Goal: Information Seeking & Learning: Learn about a topic

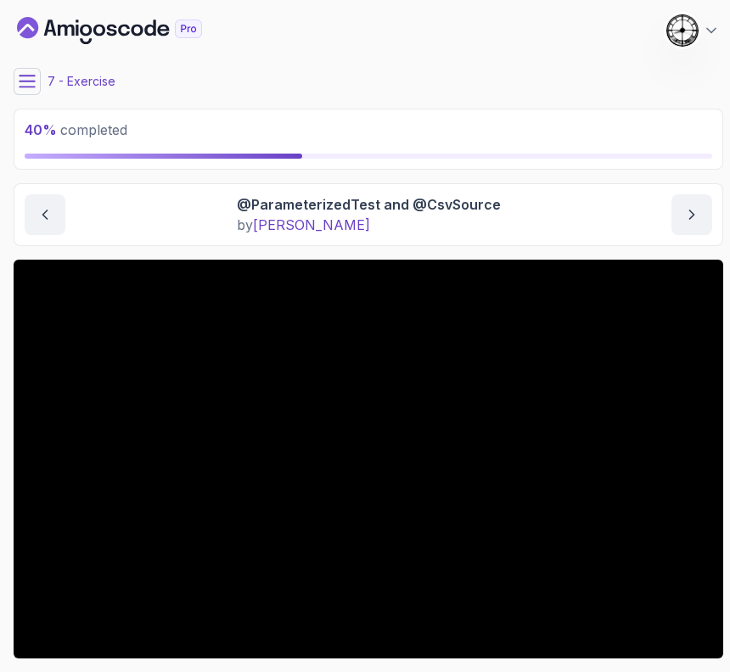
click at [284, 33] on div "My Courses Java Unit Testing and TDD 381 Points 1 [PERSON_NAME]" at bounding box center [369, 31] width 710 height 48
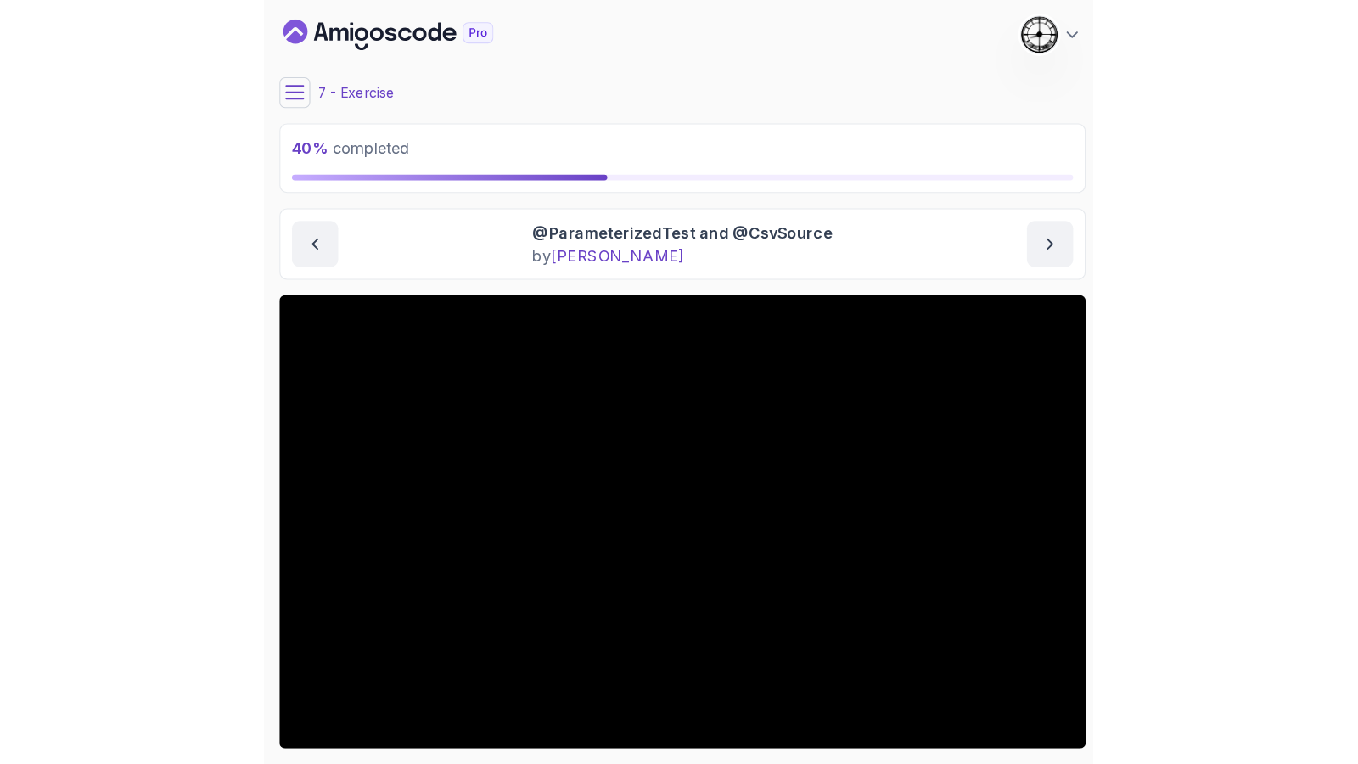
scroll to position [105, 0]
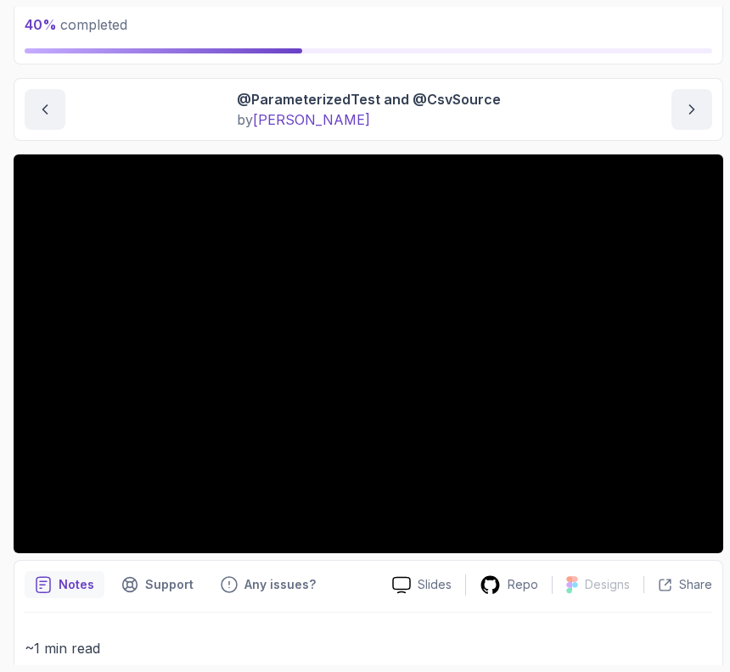
click at [0, 295] on section "40 % completed 1 - Intro 2 - Getting Started 3 - Unit Testing 4 - Tips And Tric…" at bounding box center [365, 336] width 730 height 672
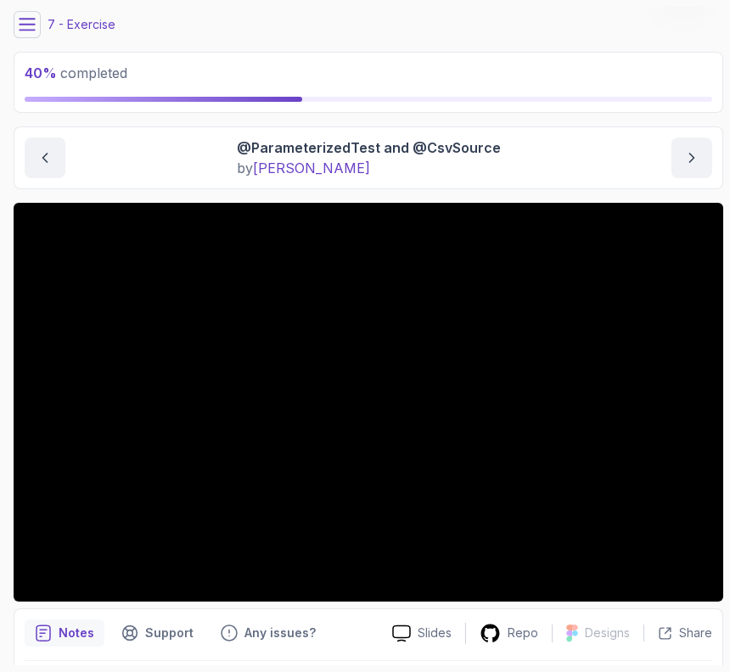
scroll to position [0, 0]
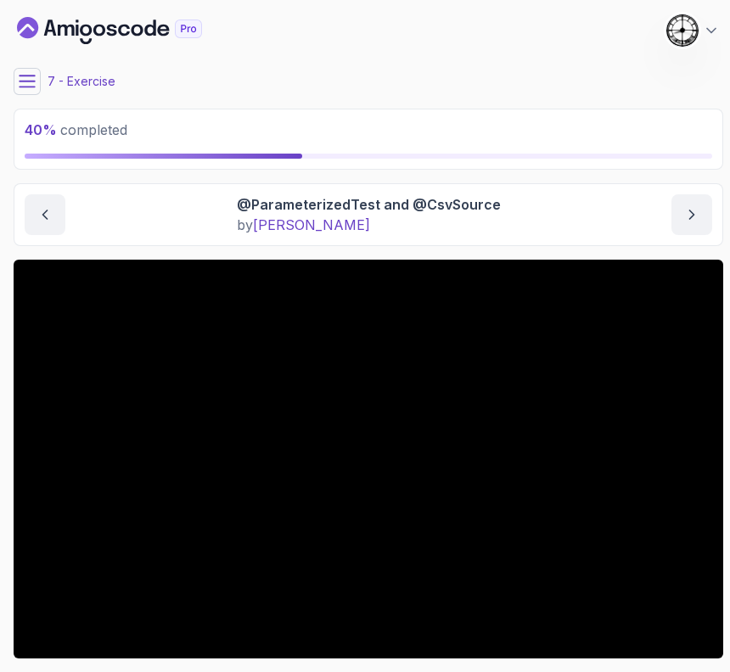
click at [21, 66] on main "My Courses Java Unit Testing and TDD 381 Points 1 Castra Sandu 7 - Exercise 40 …" at bounding box center [369, 336] width 710 height 659
click at [25, 77] on icon at bounding box center [27, 81] width 17 height 17
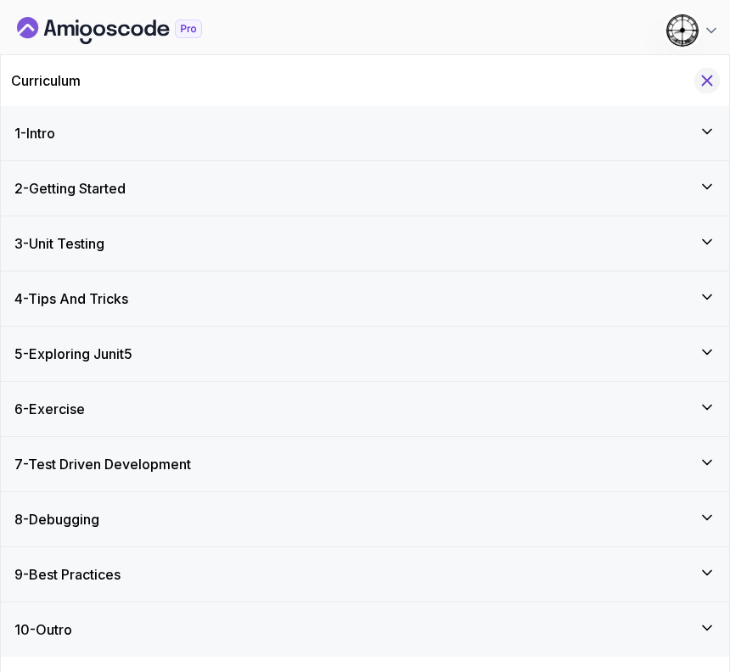
click at [713, 76] on icon "Hide Curriculum for mobile" at bounding box center [707, 80] width 19 height 19
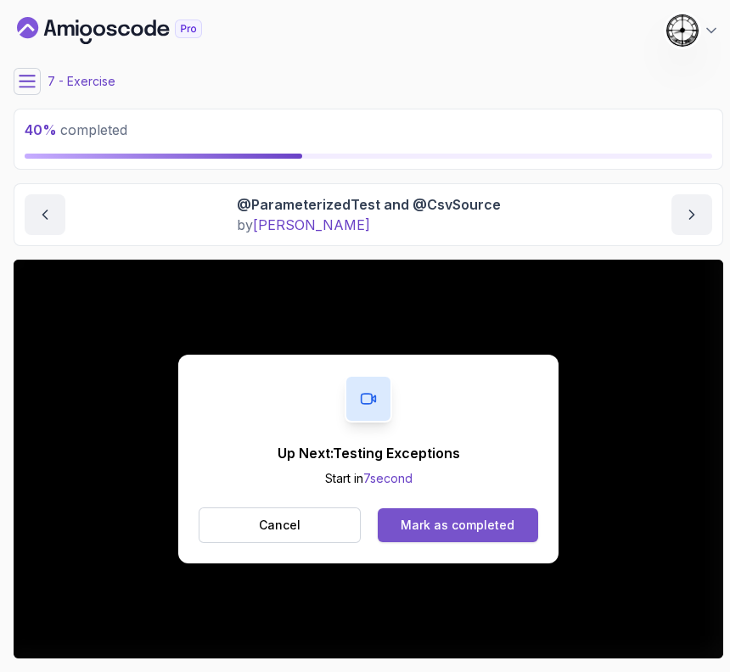
click at [464, 509] on button "Mark as completed" at bounding box center [458, 526] width 160 height 34
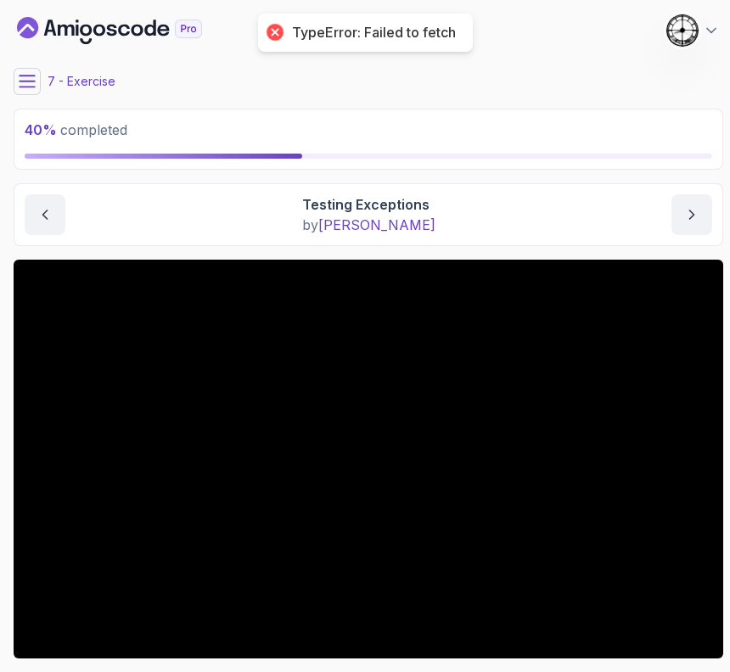
click at [45, 82] on div "7 - Exercise" at bounding box center [369, 81] width 710 height 27
click at [34, 82] on icon at bounding box center [27, 81] width 17 height 17
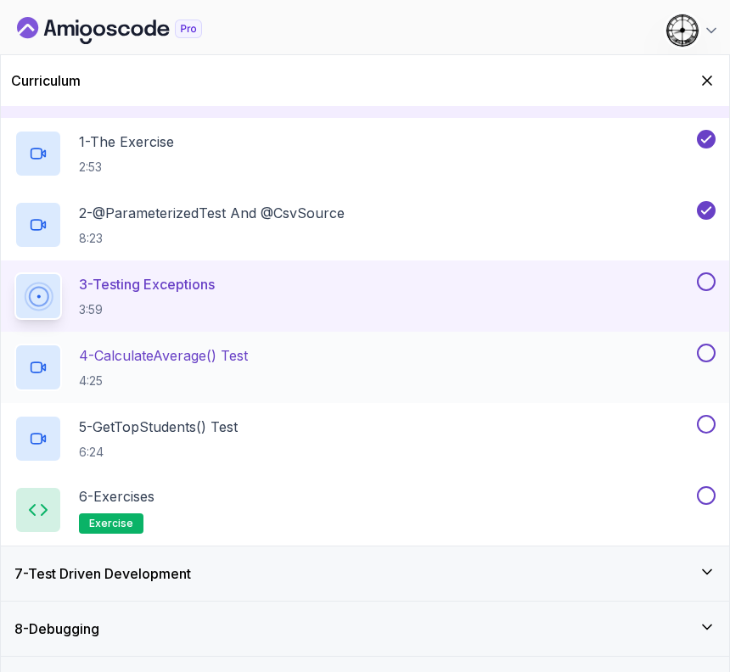
scroll to position [211, 0]
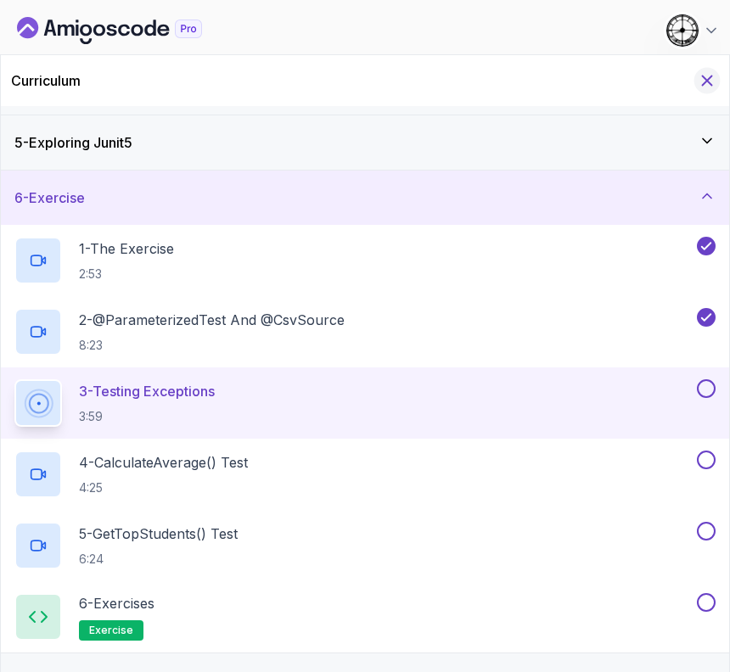
click at [711, 73] on icon "Hide Curriculum for mobile" at bounding box center [707, 80] width 19 height 19
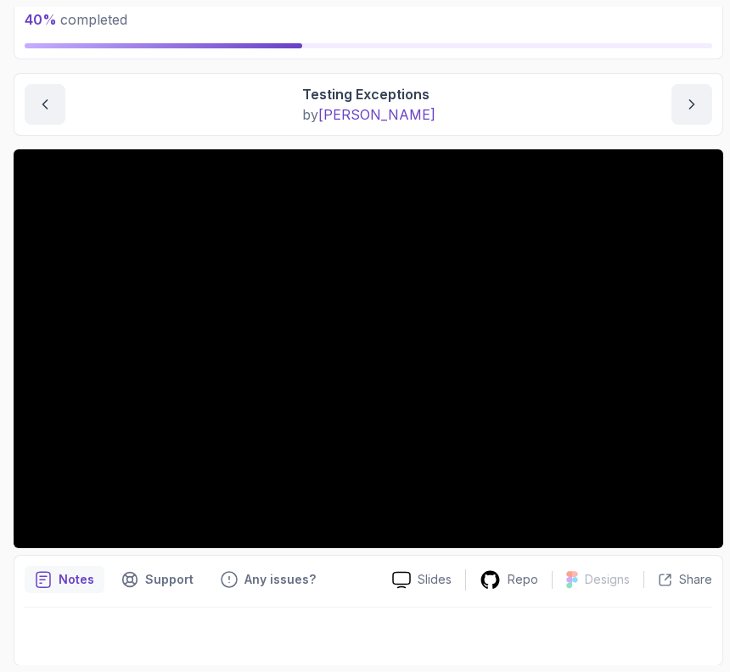
scroll to position [4, 0]
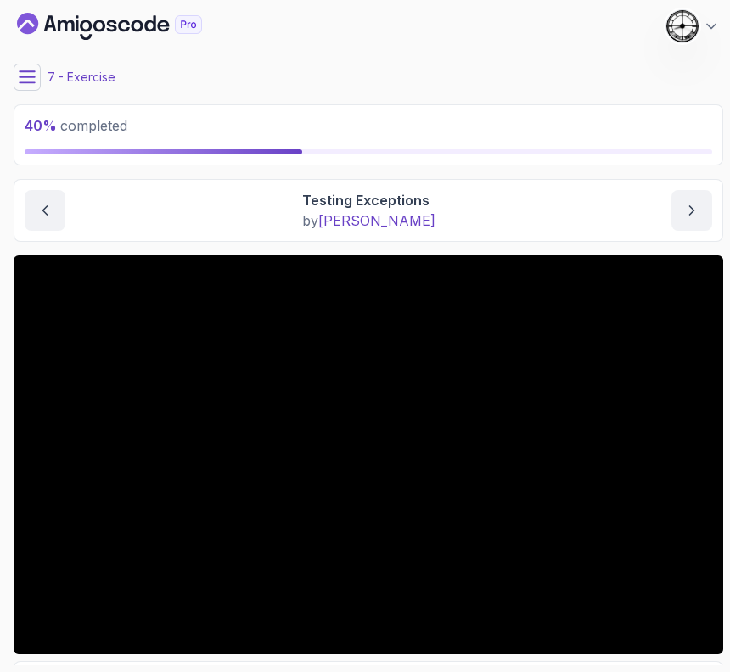
click at [21, 76] on icon at bounding box center [27, 77] width 17 height 17
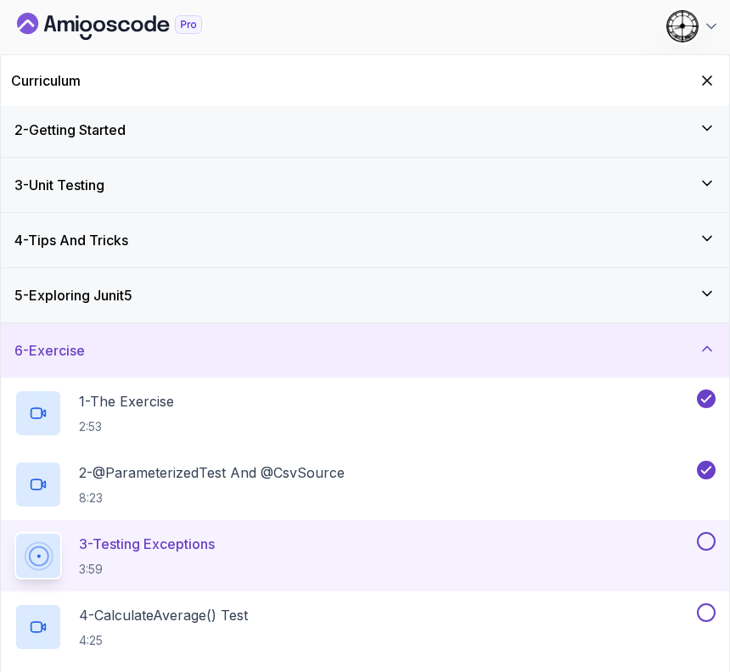
scroll to position [105, 0]
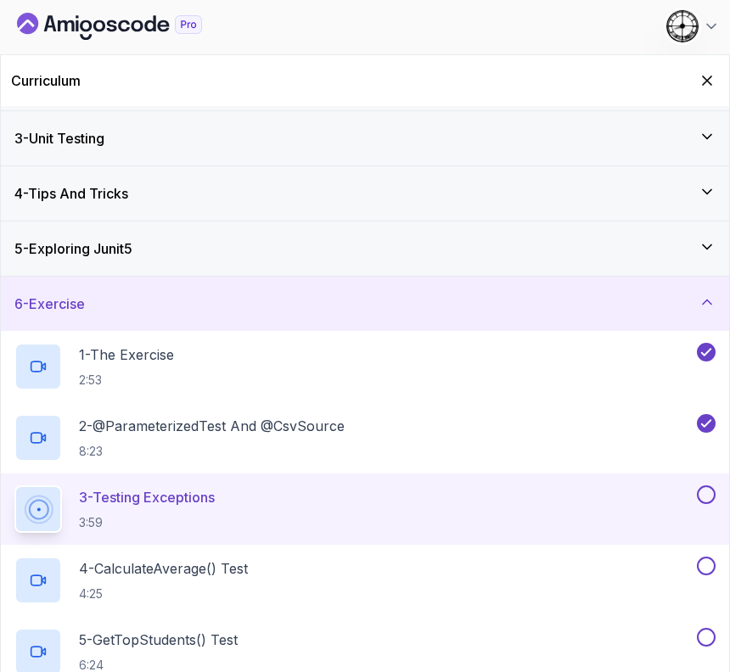
click at [712, 487] on button at bounding box center [706, 495] width 19 height 19
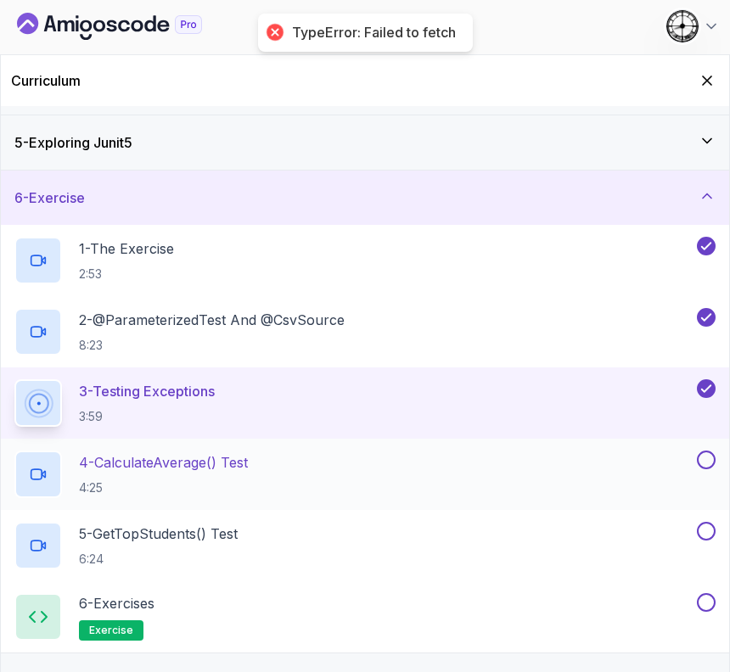
click at [199, 480] on p "4:25" at bounding box center [163, 488] width 169 height 17
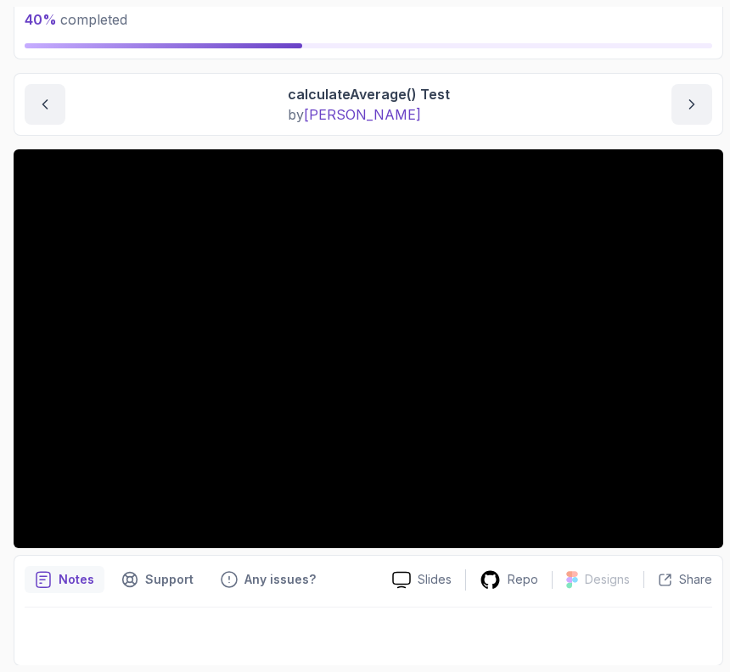
scroll to position [4, 0]
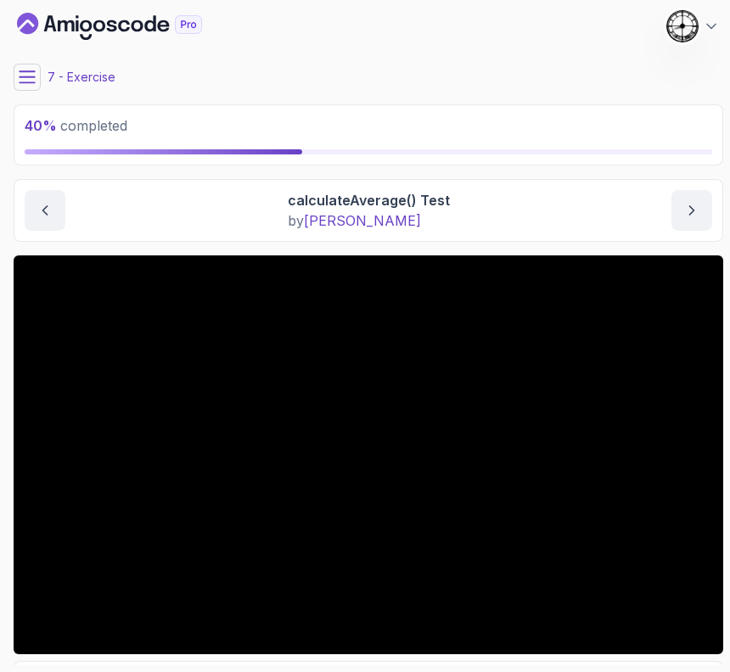
click at [26, 71] on icon at bounding box center [27, 77] width 17 height 17
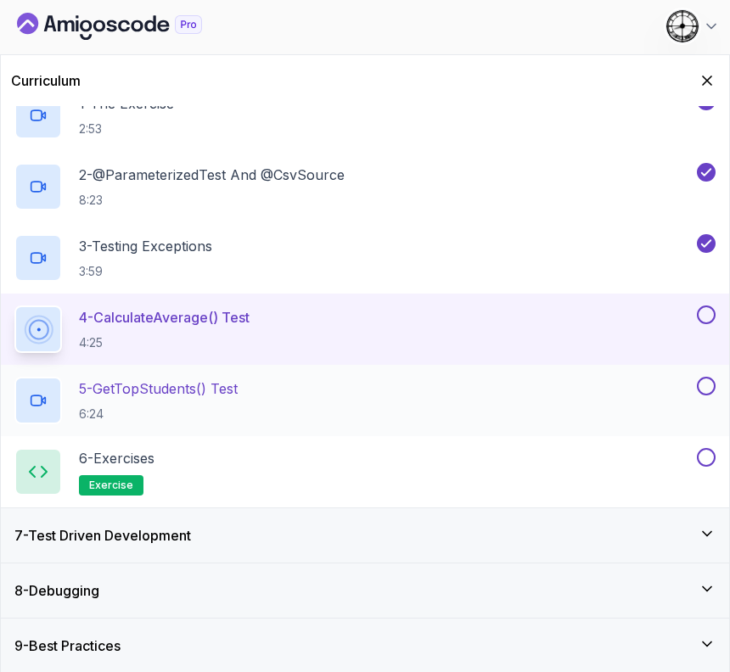
scroll to position [250, 0]
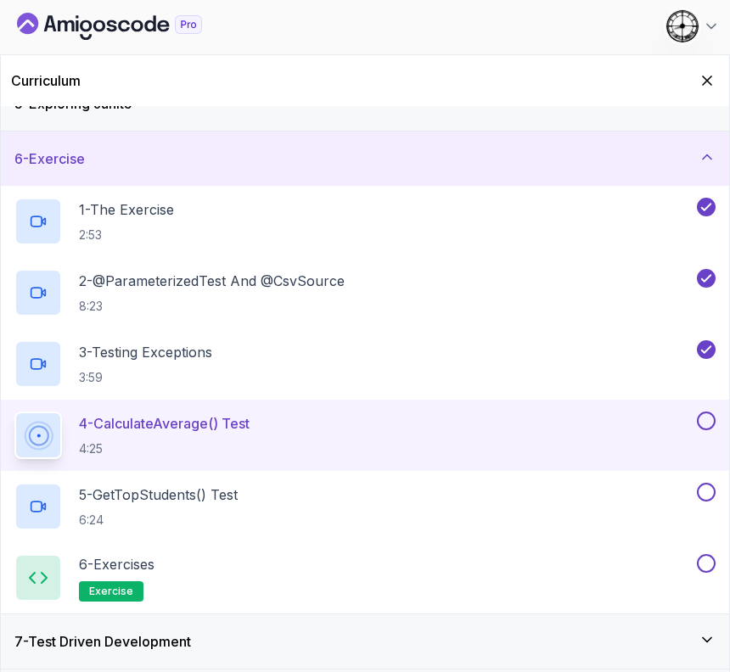
click at [704, 72] on icon "Hide Curriculum for mobile" at bounding box center [707, 80] width 17 height 17
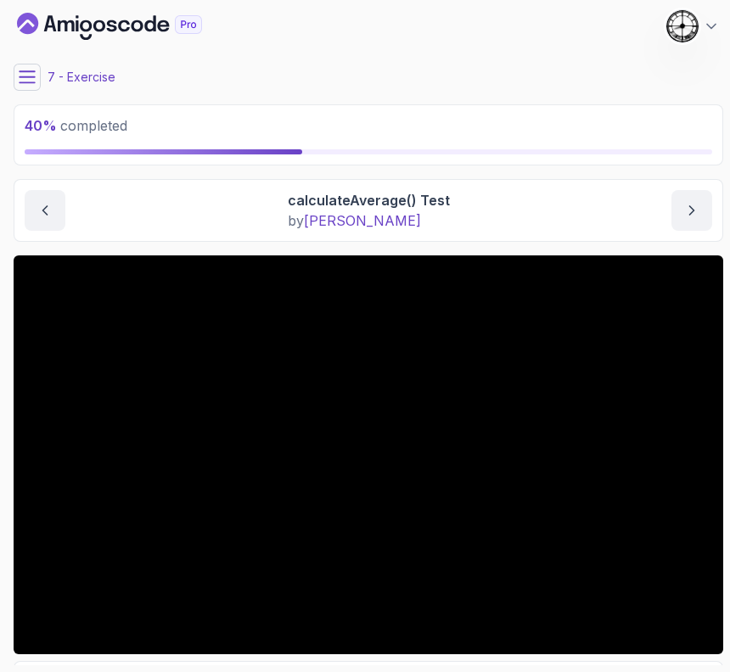
click at [27, 76] on icon at bounding box center [27, 76] width 15 height 11
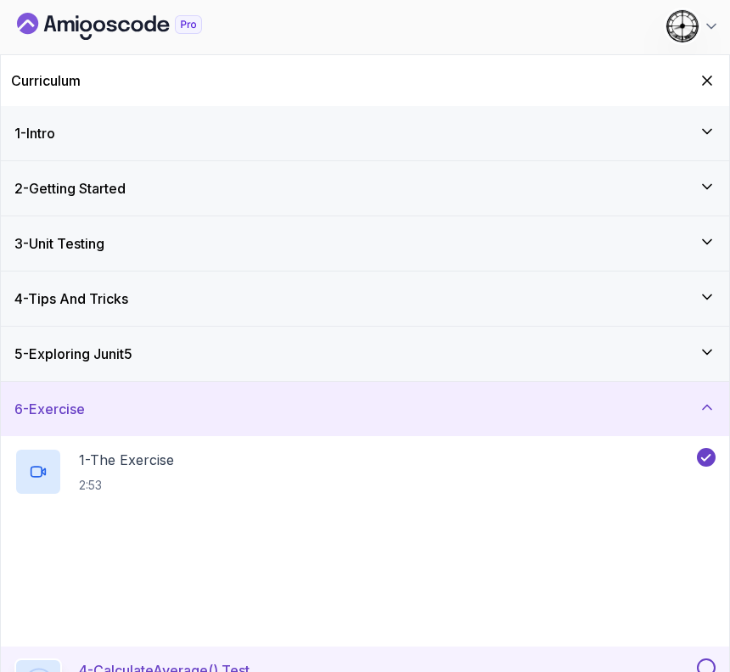
scroll to position [357, 0]
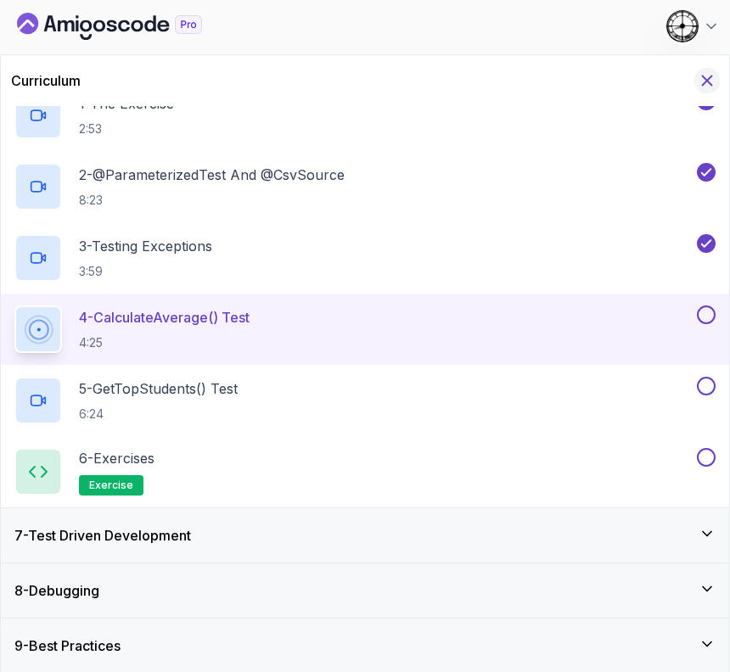
click at [710, 82] on icon "Hide Curriculum for mobile" at bounding box center [707, 80] width 19 height 19
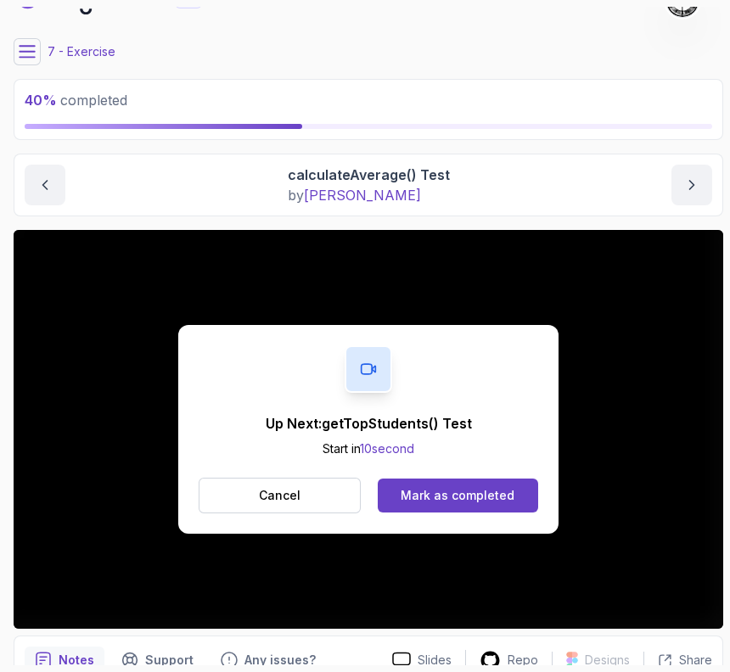
scroll to position [0, 0]
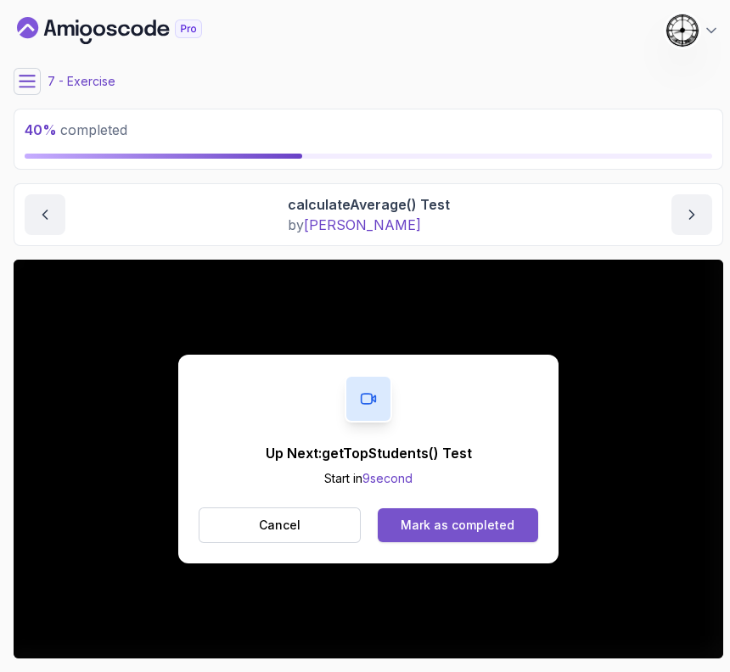
click at [433, 515] on button "Mark as completed" at bounding box center [458, 526] width 160 height 34
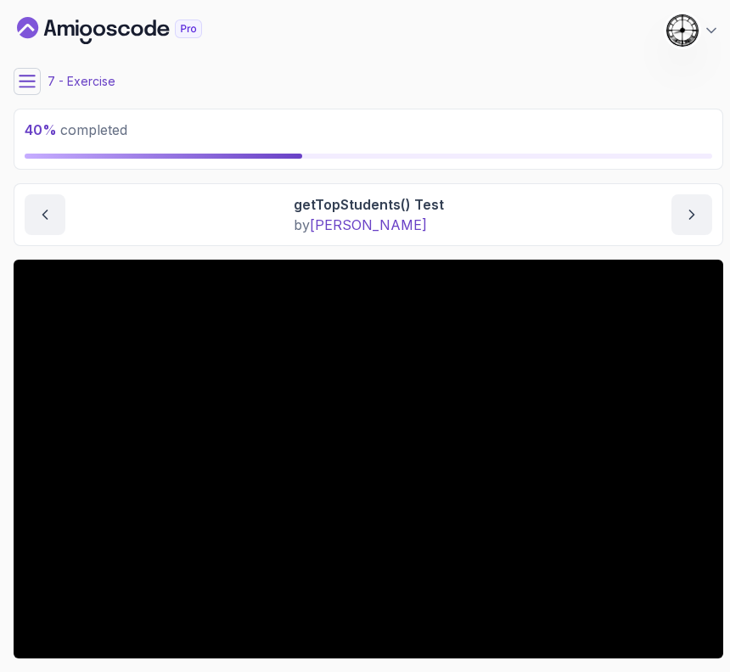
click at [40, 84] on button at bounding box center [27, 81] width 27 height 27
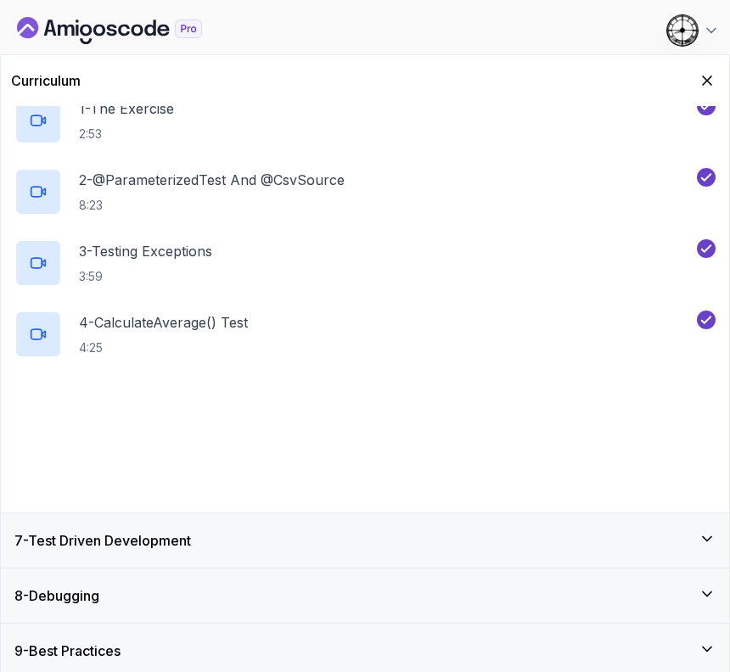
scroll to position [357, 0]
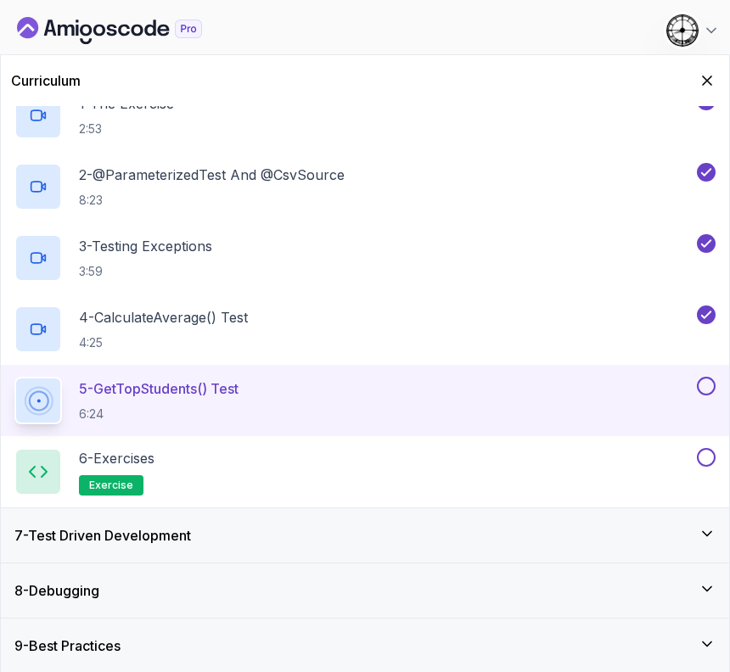
drag, startPoint x: 709, startPoint y: 392, endPoint x: 702, endPoint y: 381, distance: 13.0
click at [702, 381] on button at bounding box center [706, 386] width 19 height 19
click at [457, 461] on div "6 - Exercises exercise" at bounding box center [353, 472] width 679 height 48
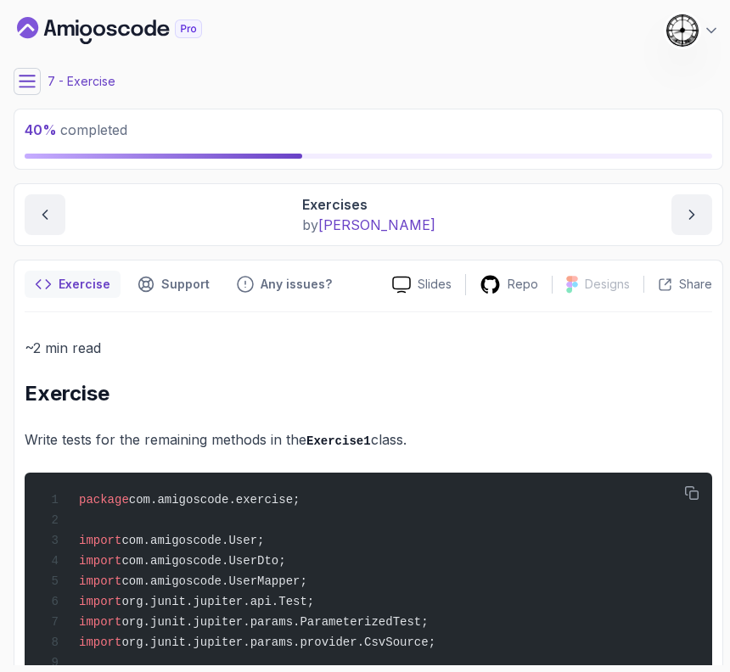
click at [36, 74] on button at bounding box center [27, 81] width 27 height 27
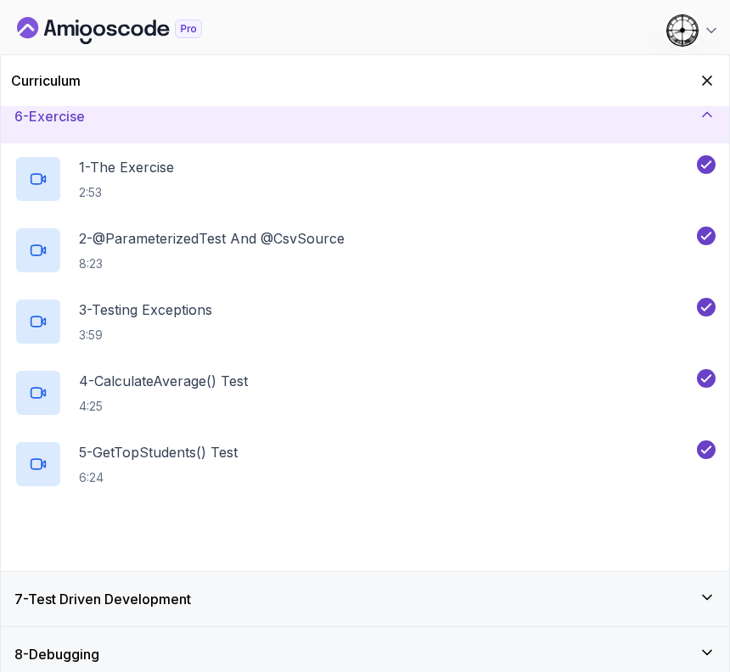
scroll to position [357, 0]
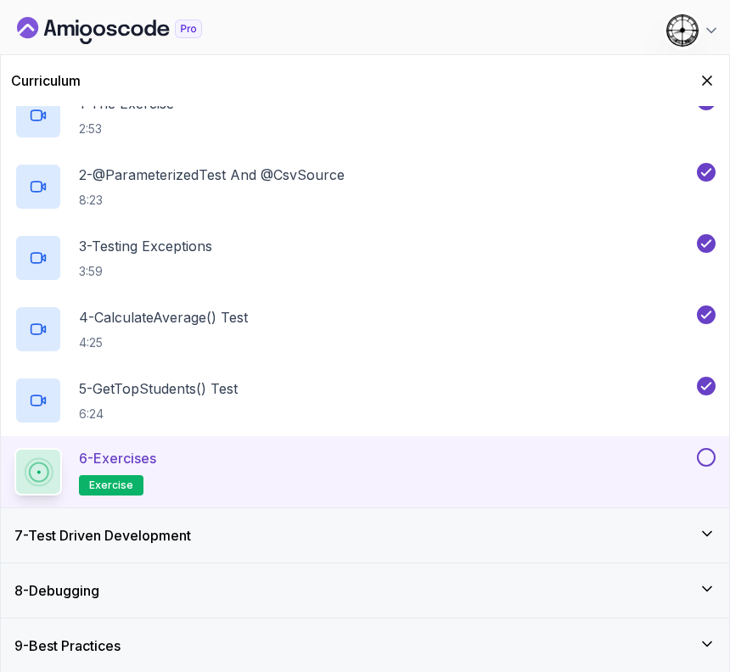
click at [720, 458] on div "6 - Exercises exercise" at bounding box center [365, 471] width 728 height 71
click at [709, 453] on button at bounding box center [706, 457] width 19 height 19
click at [170, 541] on h3 "7 - Test Driven Development" at bounding box center [102, 536] width 177 height 20
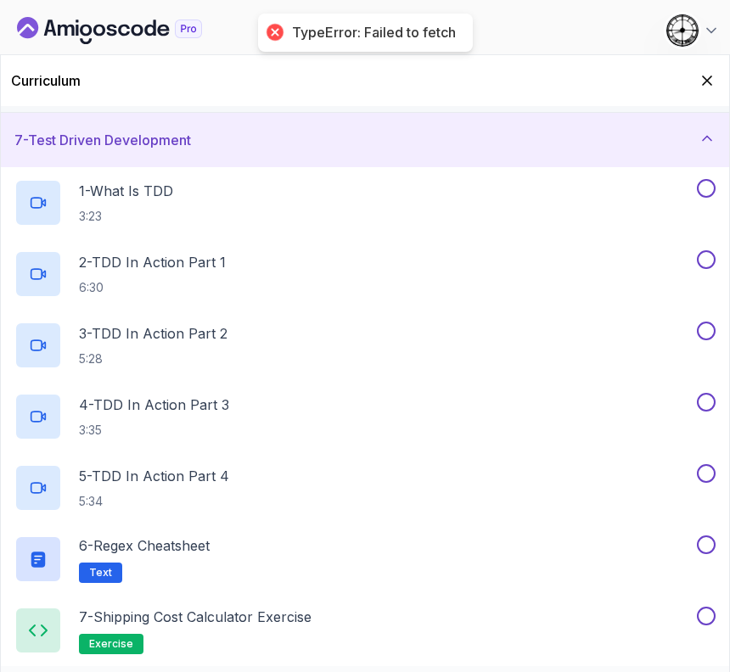
scroll to position [218, 0]
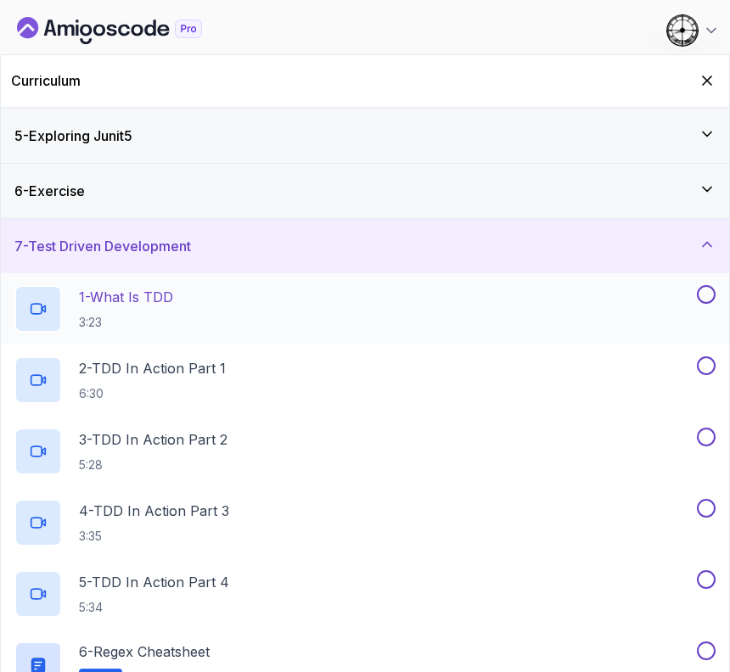
click at [123, 295] on p "1 - What Is TDD" at bounding box center [126, 297] width 94 height 20
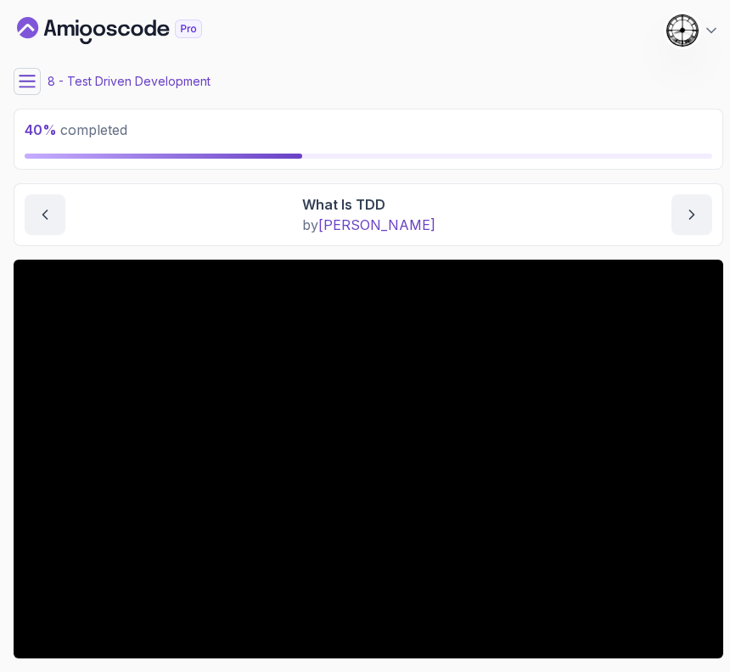
click at [17, 78] on button at bounding box center [27, 81] width 27 height 27
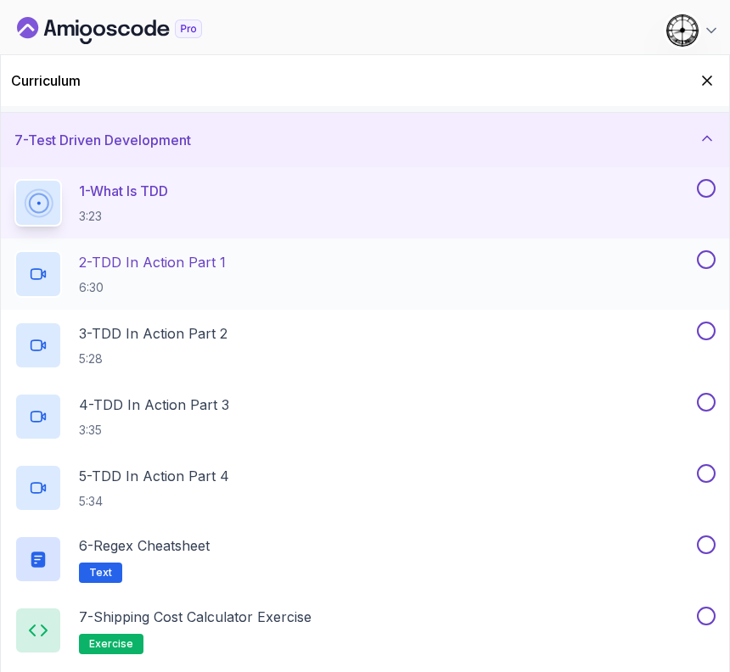
scroll to position [218, 0]
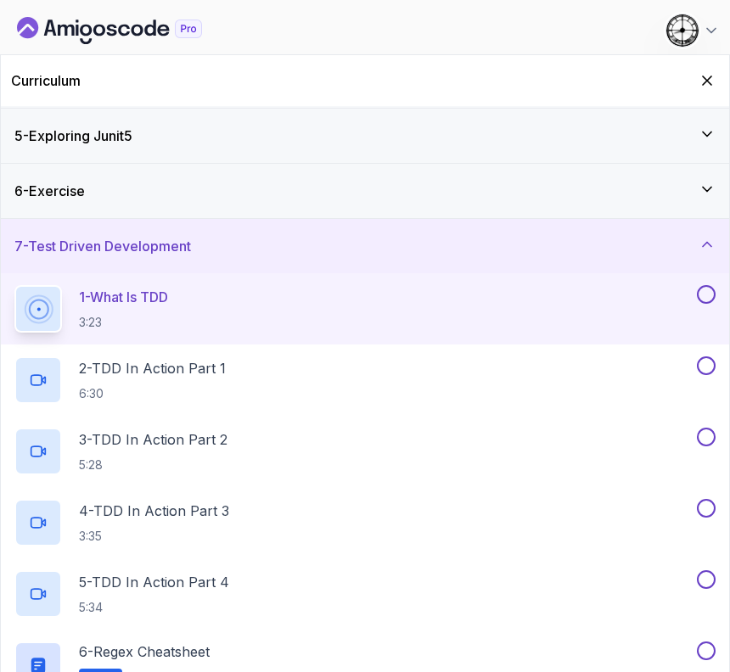
click at [191, 251] on h3 "7 - Test Driven Development" at bounding box center [102, 246] width 177 height 20
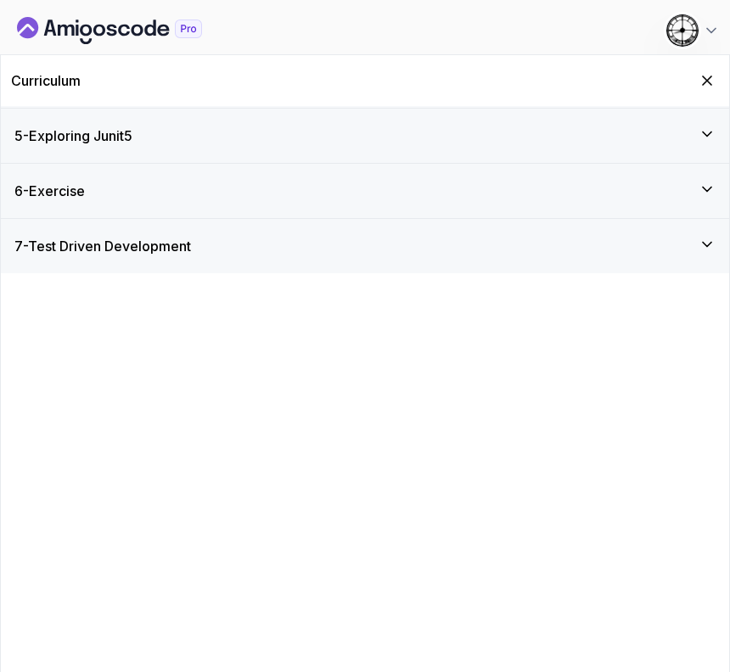
scroll to position [0, 0]
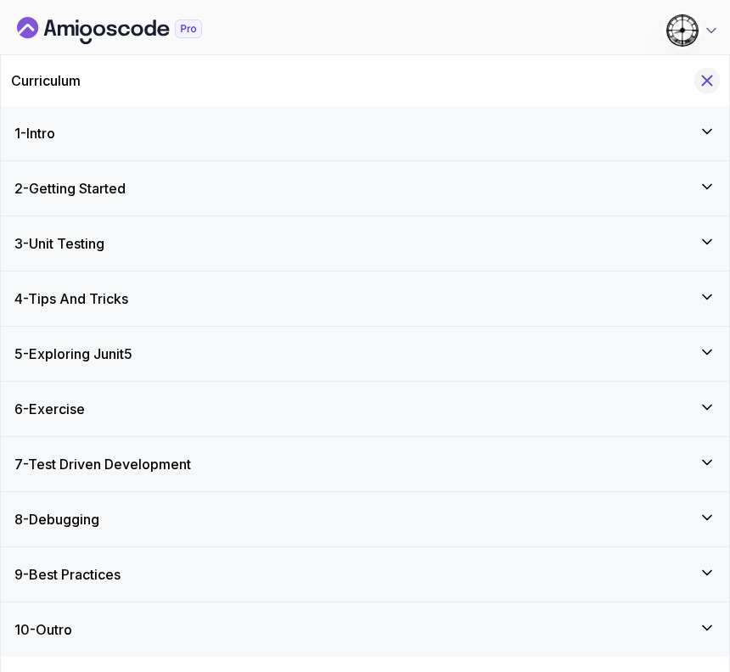
drag, startPoint x: 713, startPoint y: 76, endPoint x: 680, endPoint y: 118, distance: 53.8
click at [713, 76] on icon "Hide Curriculum for mobile" at bounding box center [707, 80] width 19 height 19
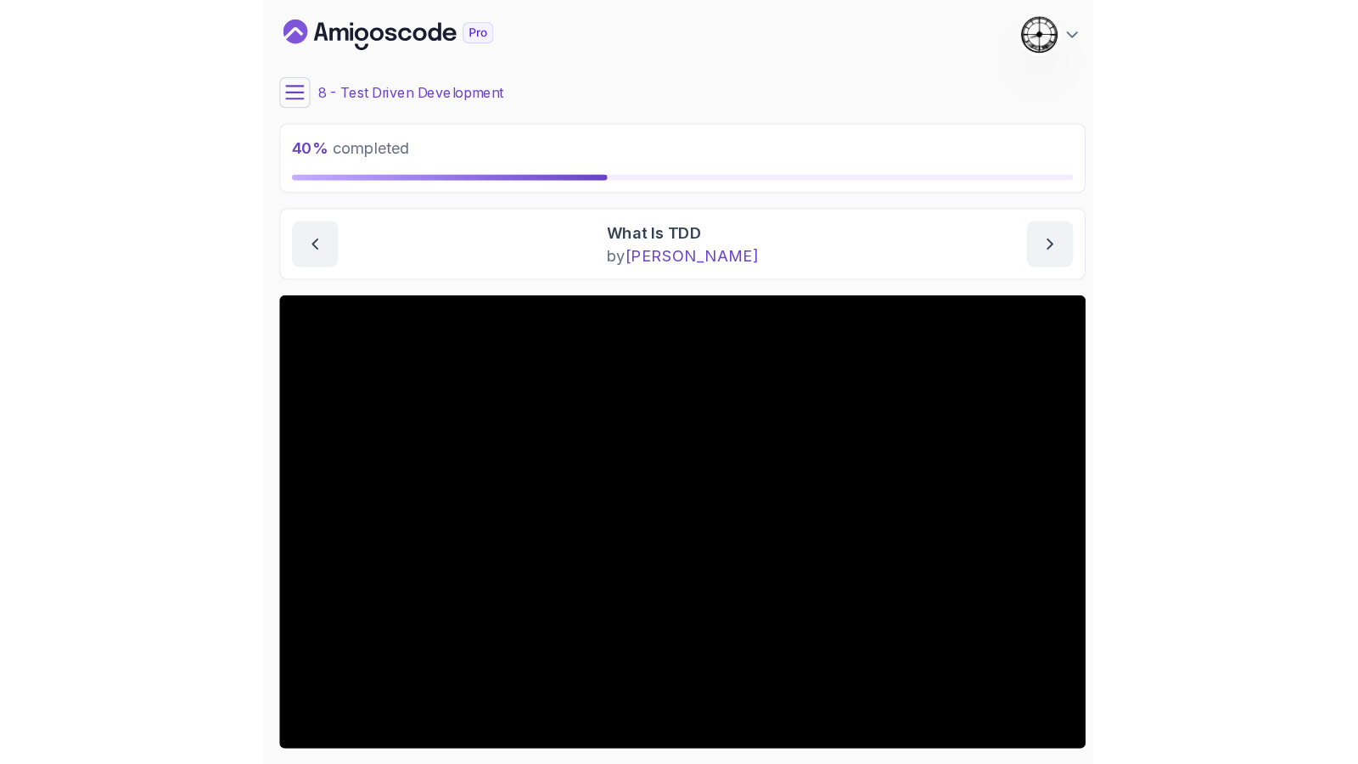
scroll to position [110, 0]
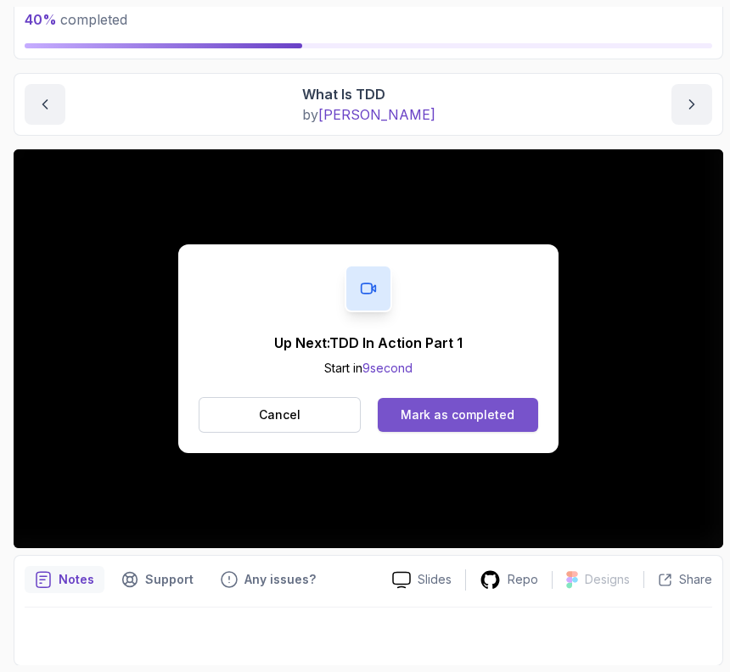
click at [455, 413] on div "Mark as completed" at bounding box center [458, 415] width 114 height 17
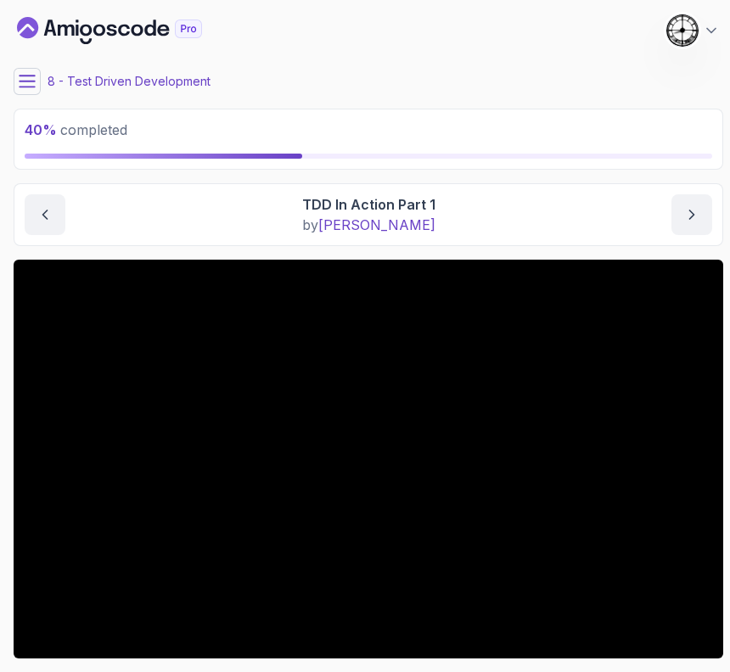
click at [35, 82] on icon at bounding box center [27, 81] width 17 height 17
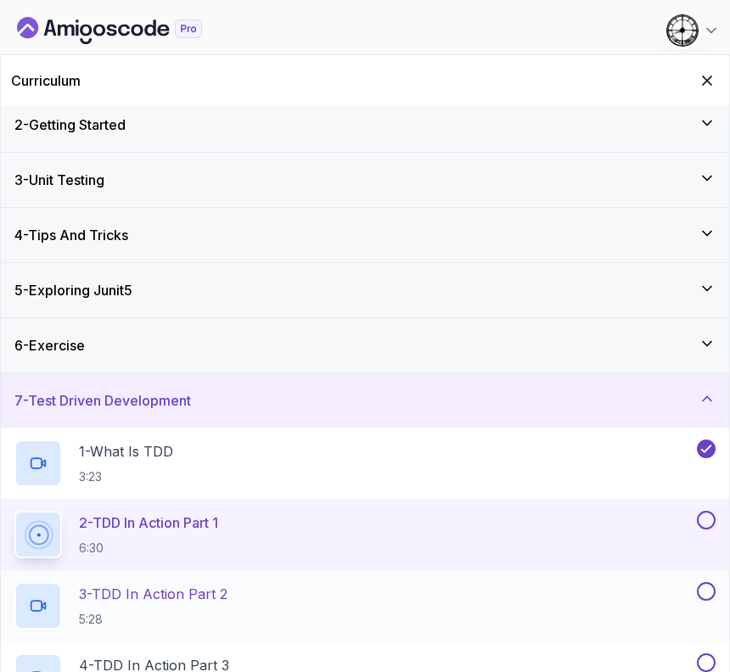
scroll to position [211, 0]
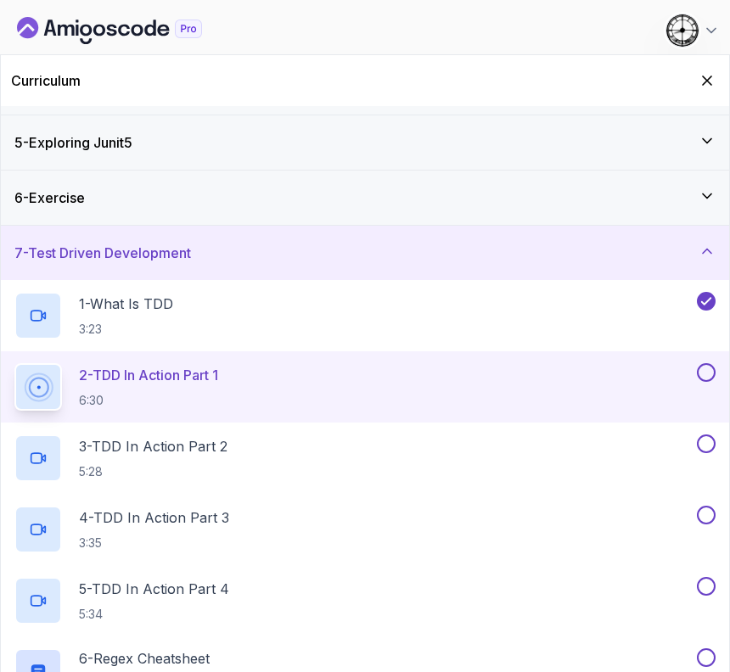
click at [704, 364] on button at bounding box center [706, 372] width 19 height 19
click at [200, 448] on p "3 - TDD In Action Part 2" at bounding box center [153, 446] width 149 height 20
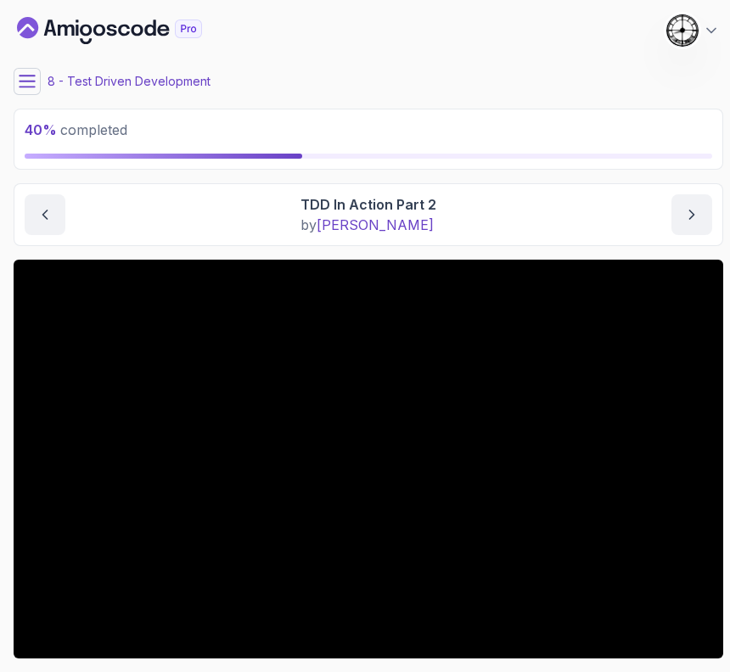
click at [31, 82] on icon at bounding box center [27, 81] width 17 height 17
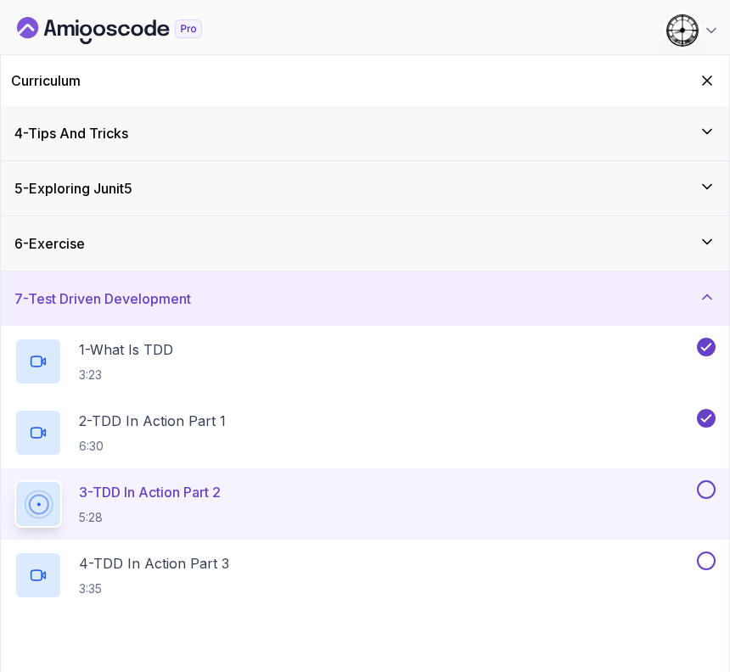
scroll to position [424, 0]
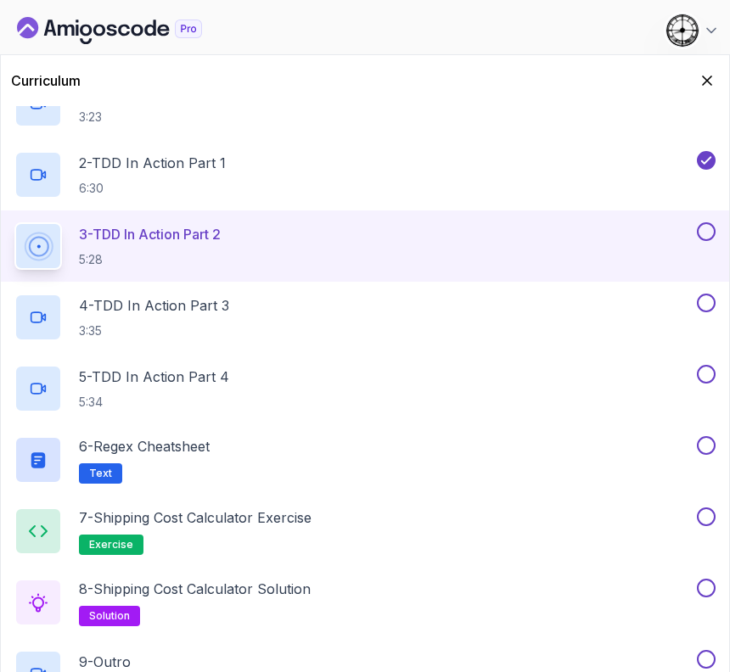
click at [709, 226] on button at bounding box center [706, 231] width 19 height 19
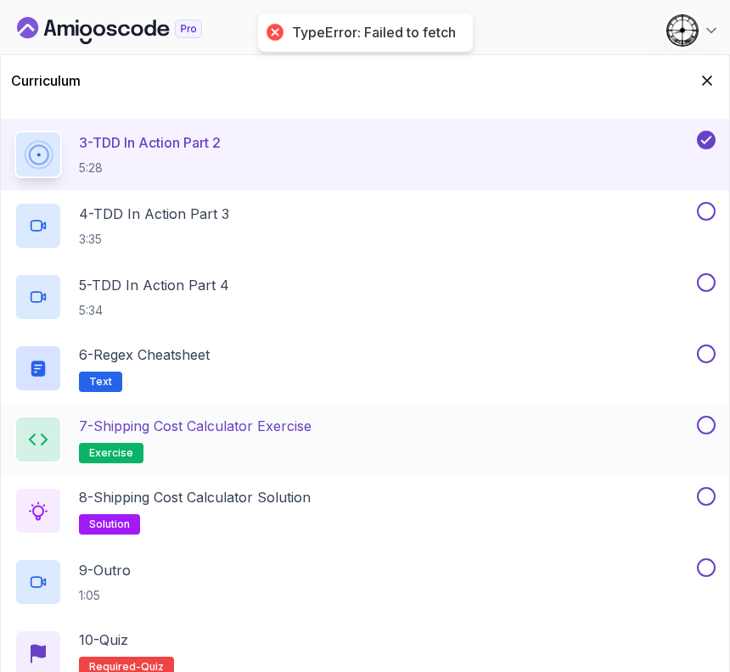
scroll to position [430, 0]
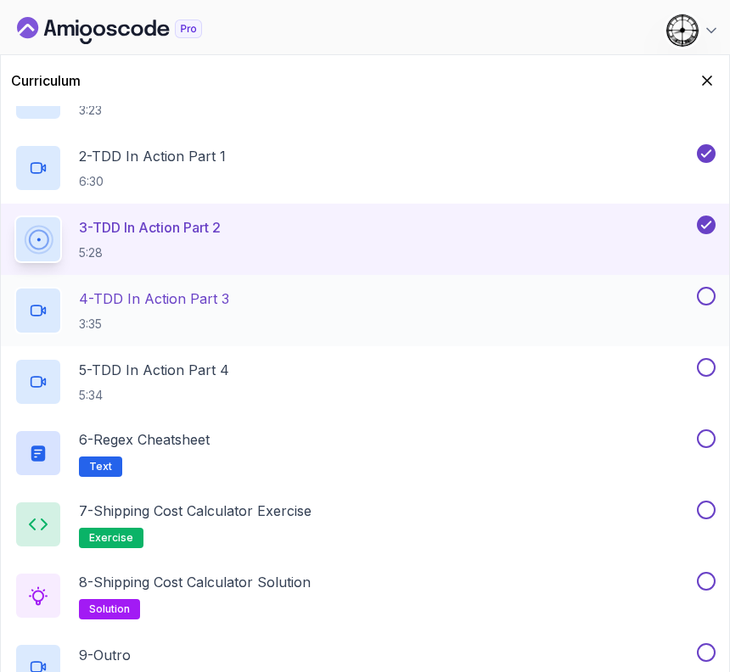
click at [102, 307] on p "4 - TDD In Action Part 3" at bounding box center [154, 299] width 150 height 20
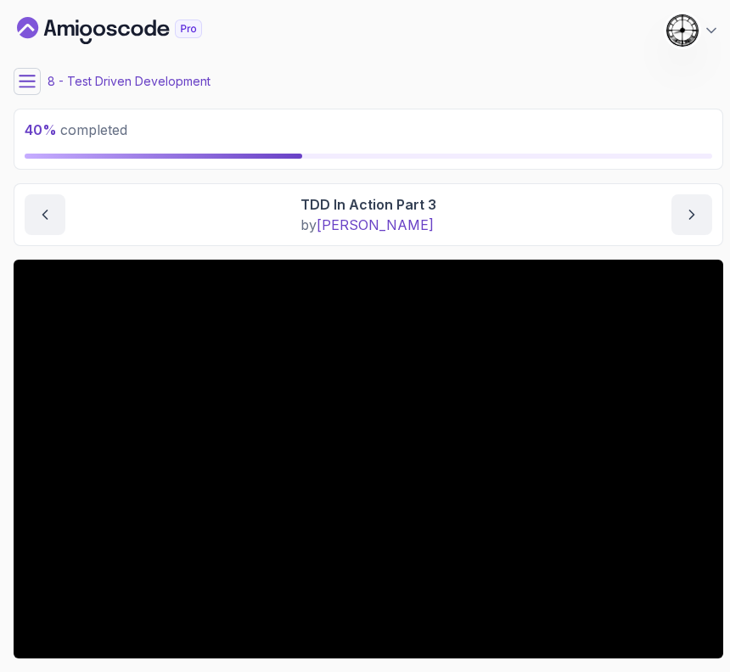
click at [21, 76] on icon at bounding box center [27, 81] width 15 height 11
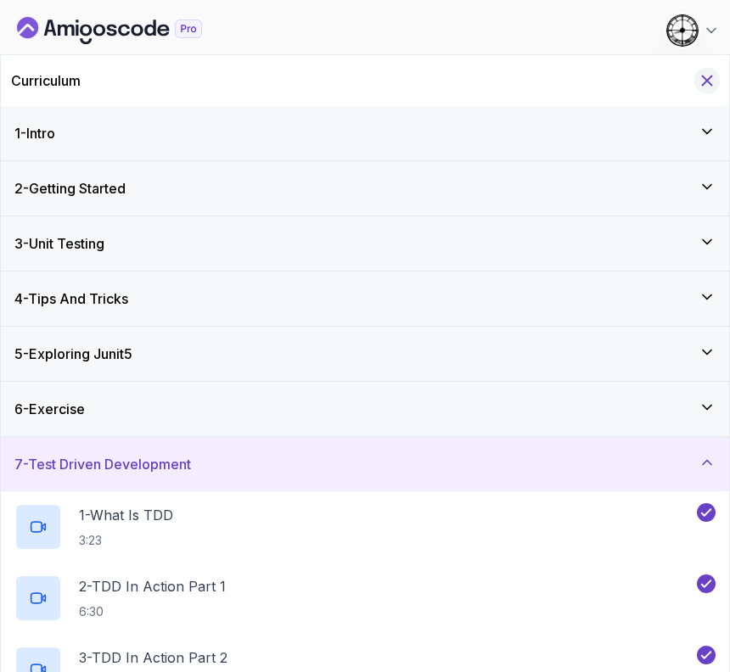
click at [712, 79] on icon "Hide Curriculum for mobile" at bounding box center [707, 80] width 19 height 19
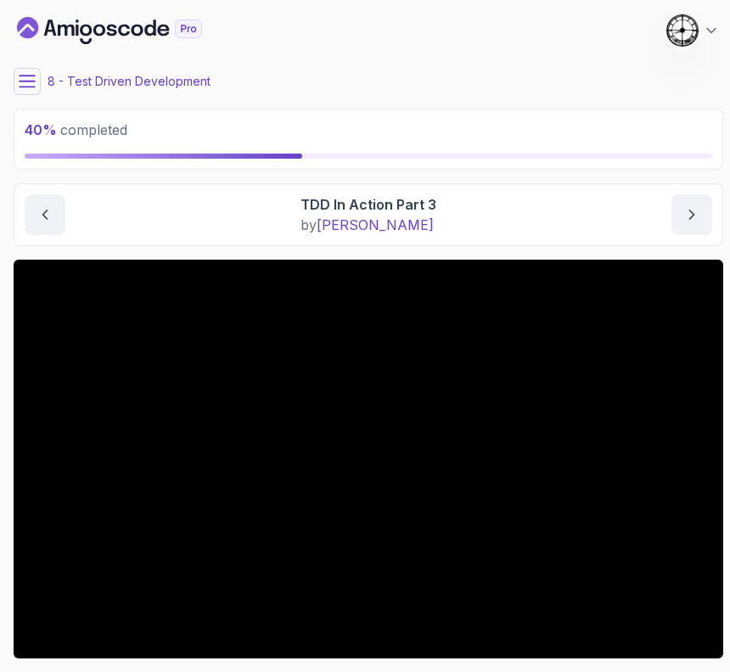
click at [37, 82] on button at bounding box center [27, 81] width 27 height 27
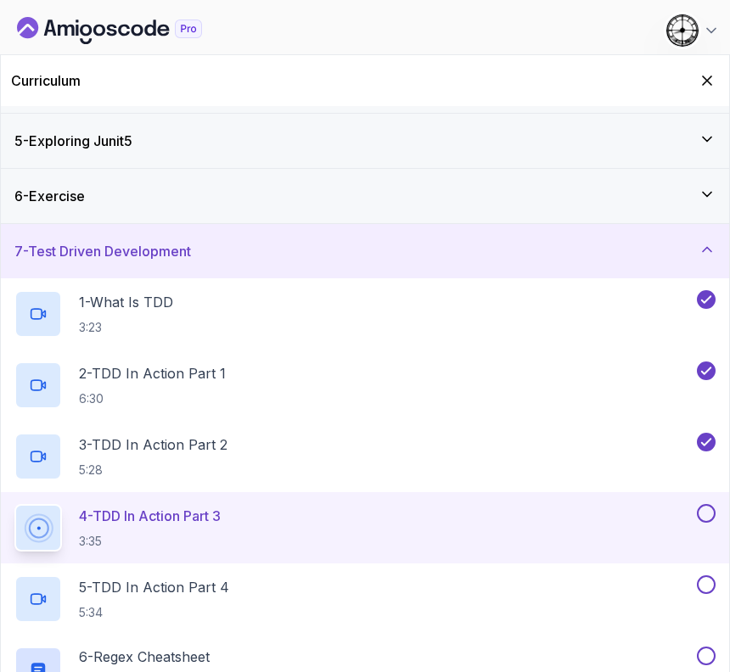
scroll to position [211, 0]
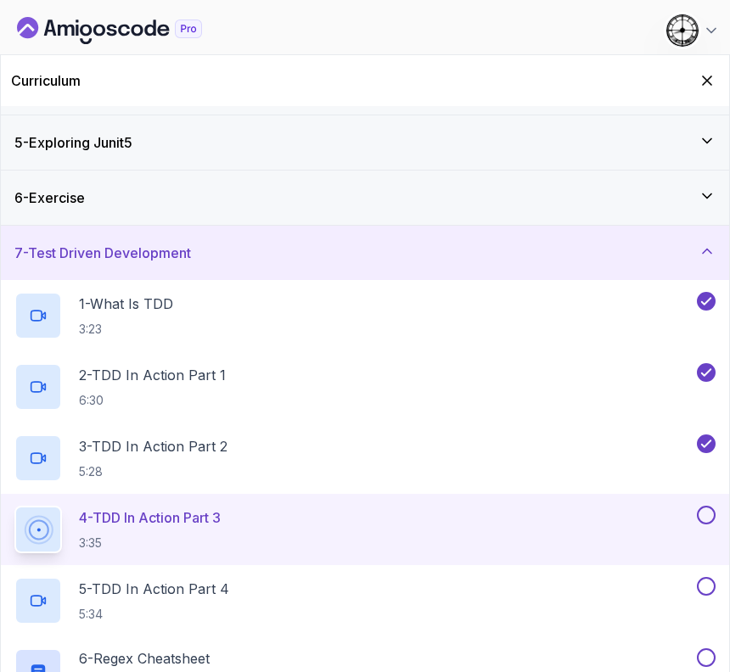
click at [411, 250] on div "7 - Test Driven Development" at bounding box center [364, 253] width 701 height 20
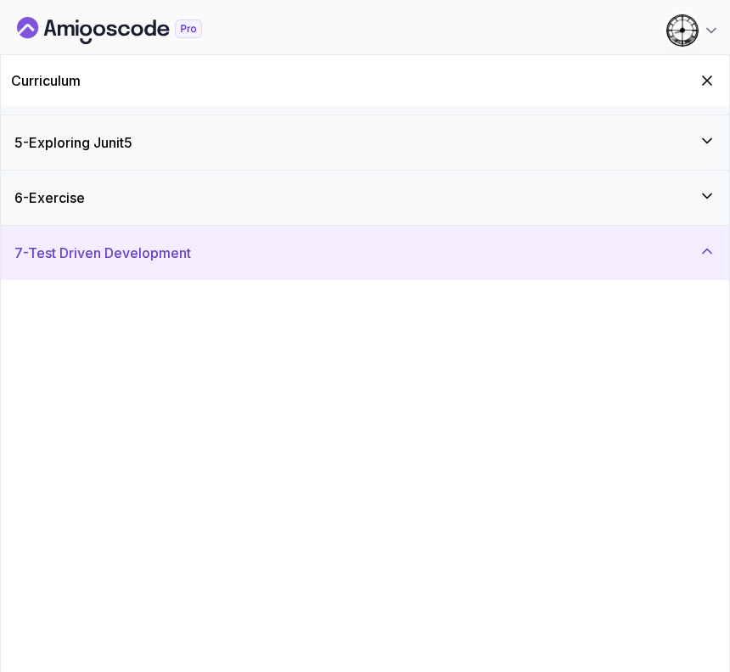
scroll to position [0, 0]
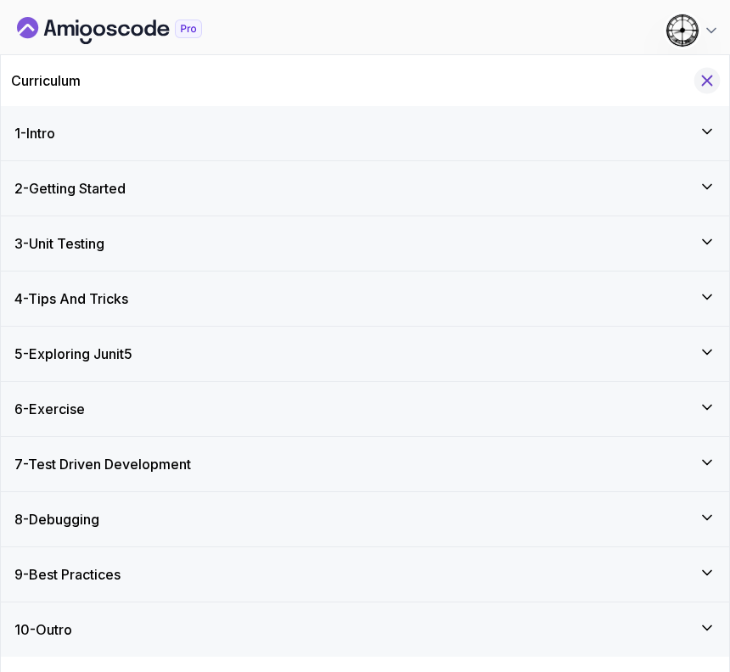
click at [707, 75] on icon "Hide Curriculum for mobile" at bounding box center [707, 80] width 19 height 19
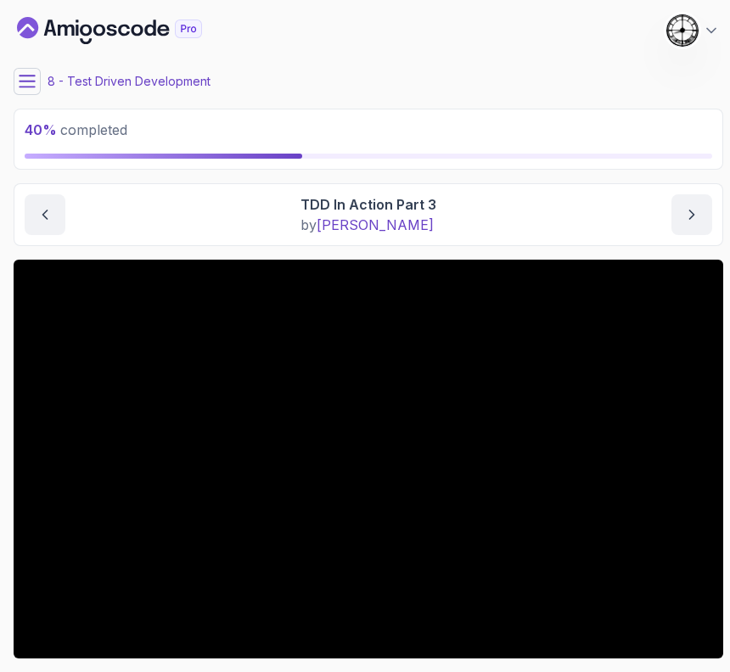
click at [14, 69] on div "40 % completed 1 - Intro 2 - Getting Started 3 - Unit Testing 4 - Tips And Tric…" at bounding box center [365, 336] width 717 height 659
click at [25, 74] on icon at bounding box center [27, 81] width 17 height 17
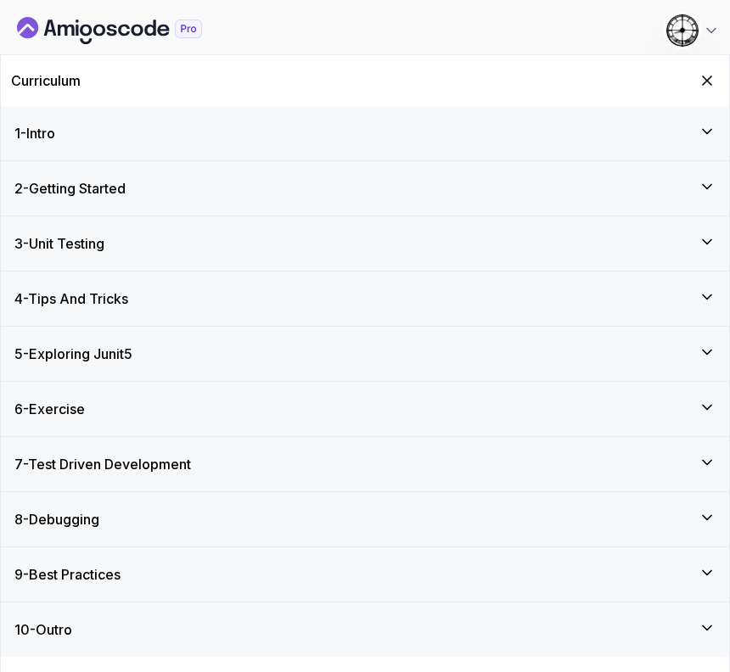
click at [118, 456] on h3 "7 - Test Driven Development" at bounding box center [102, 464] width 177 height 20
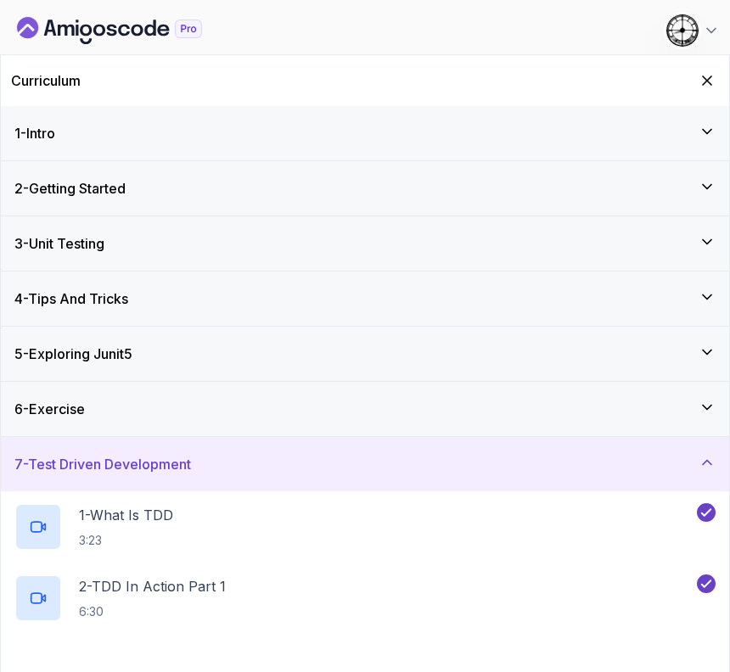
scroll to position [318, 0]
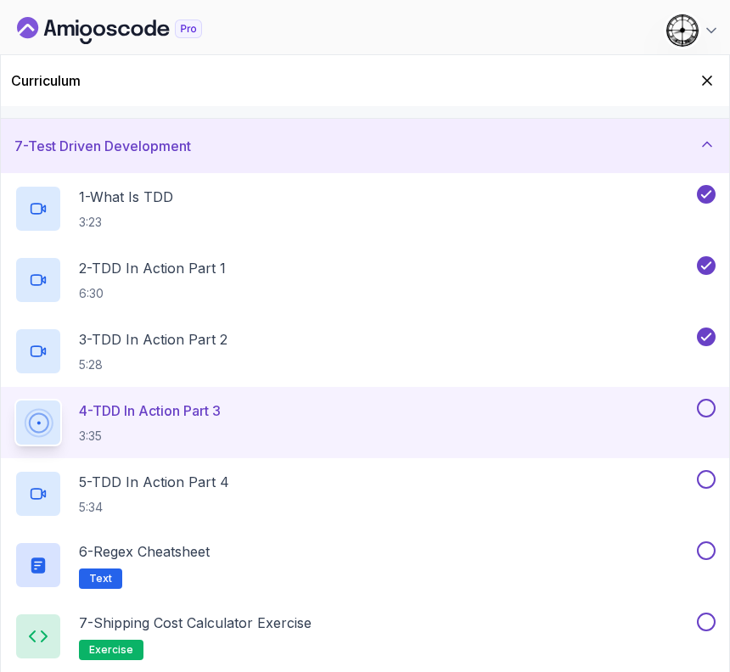
click at [701, 409] on button at bounding box center [706, 408] width 19 height 19
click at [211, 489] on p "5 - TDD In Action Part 4" at bounding box center [154, 482] width 150 height 20
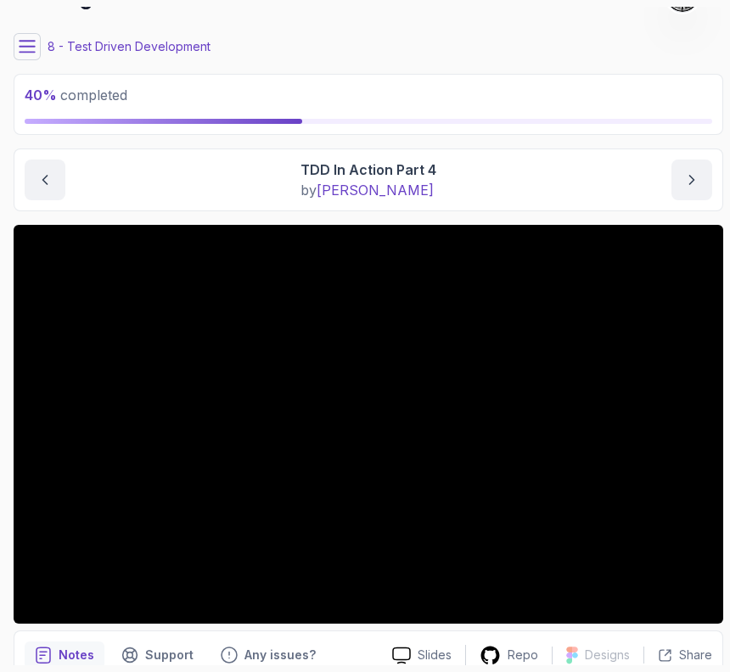
scroll to position [4, 0]
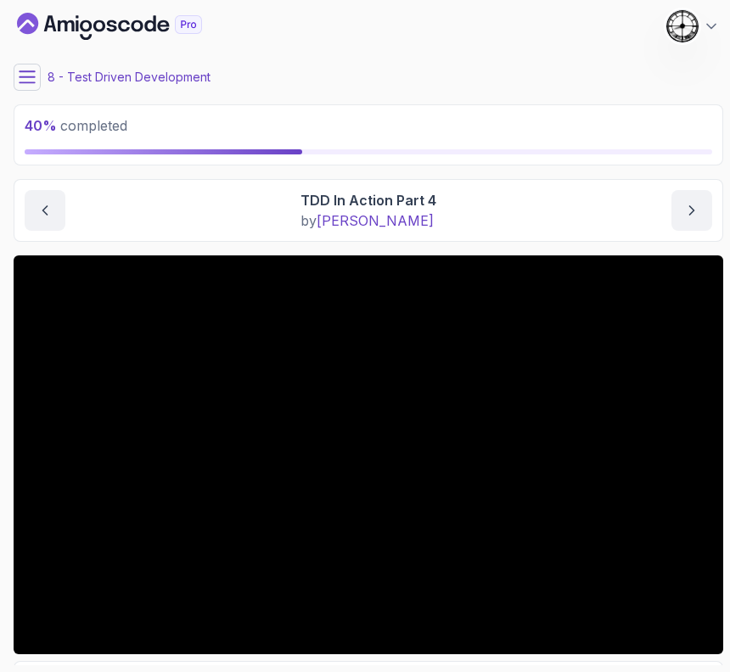
click at [35, 72] on icon at bounding box center [27, 77] width 17 height 17
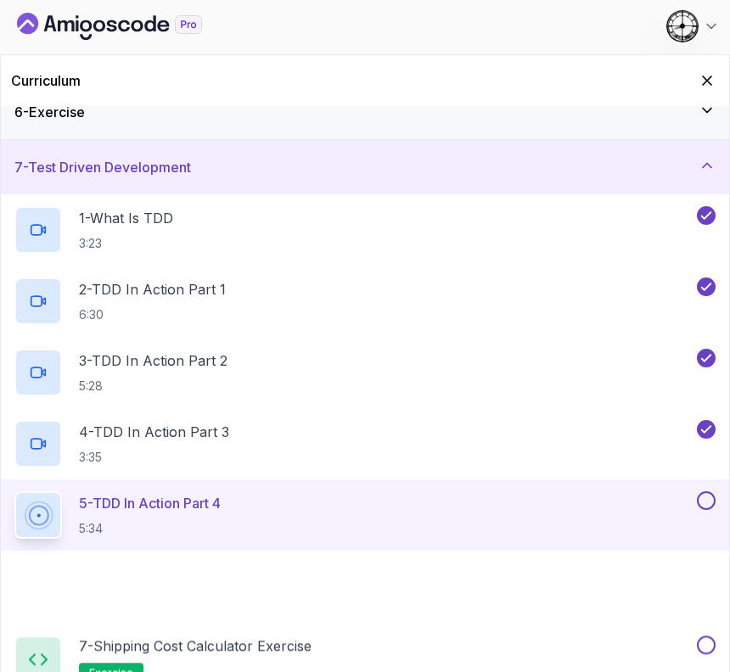
scroll to position [531, 0]
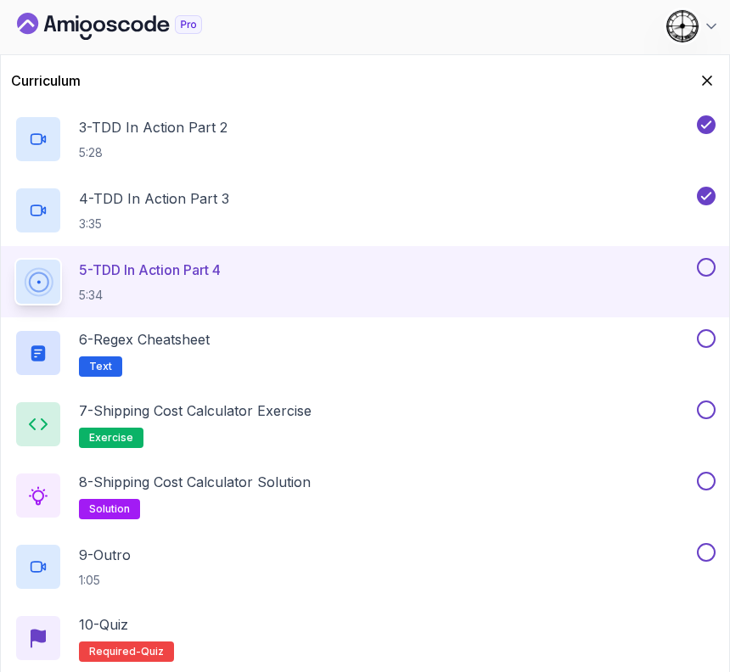
click at [706, 273] on button at bounding box center [706, 267] width 19 height 19
click at [717, 78] on button "Hide Curriculum for mobile" at bounding box center [707, 81] width 24 height 24
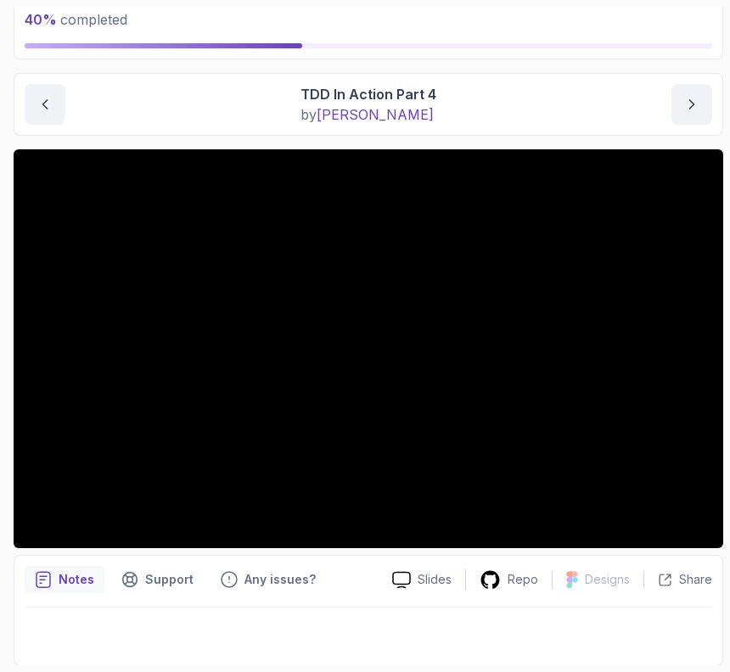
scroll to position [0, 0]
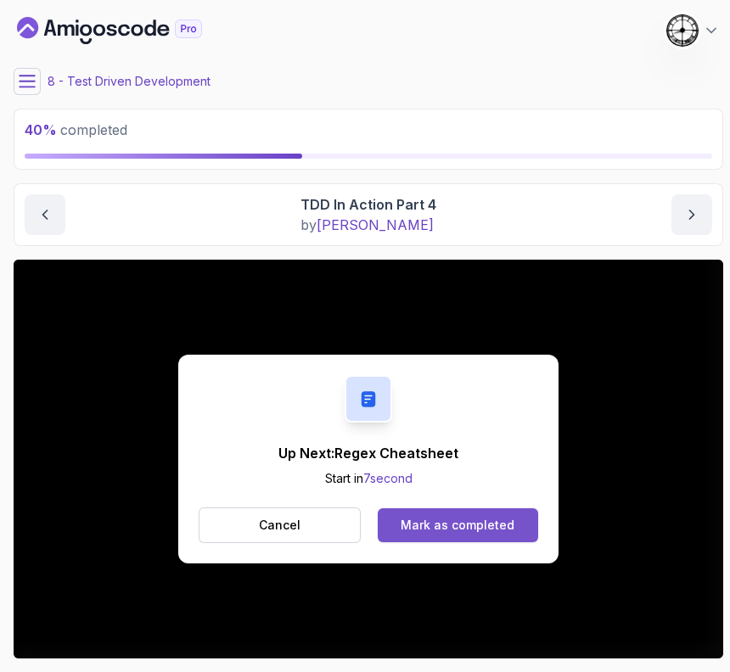
click at [434, 511] on button "Mark as completed" at bounding box center [458, 526] width 160 height 34
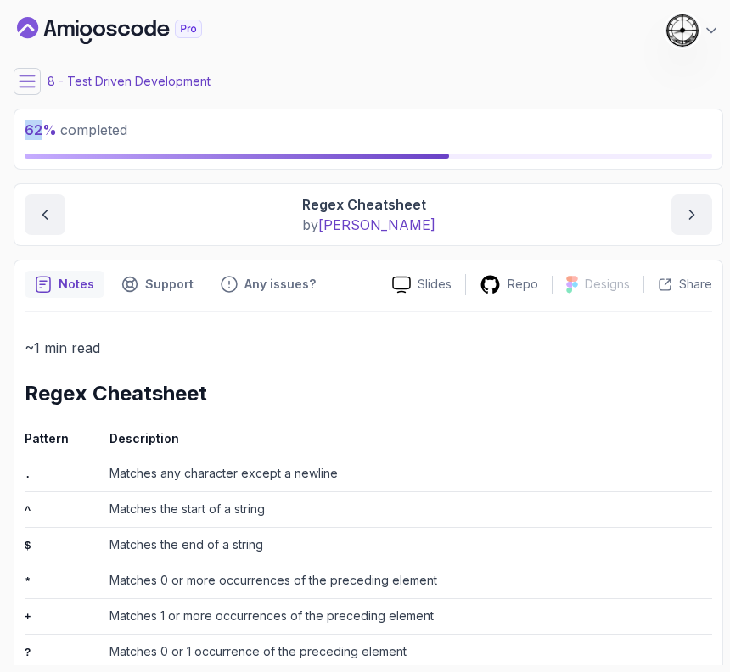
drag, startPoint x: 26, startPoint y: 124, endPoint x: 44, endPoint y: 121, distance: 18.0
click at [44, 121] on span "62 %" at bounding box center [41, 129] width 32 height 17
click at [178, 125] on p "62 % completed" at bounding box center [369, 130] width 688 height 20
click at [42, 82] on div "8 - Test Driven Development" at bounding box center [369, 81] width 710 height 27
click at [38, 82] on div "8 - Test Driven Development" at bounding box center [369, 81] width 710 height 27
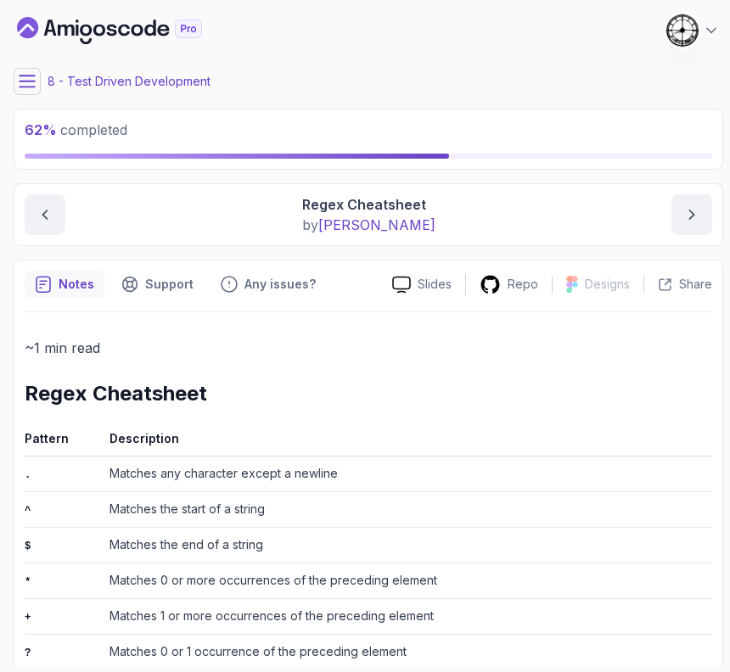
click at [37, 82] on button at bounding box center [27, 81] width 27 height 27
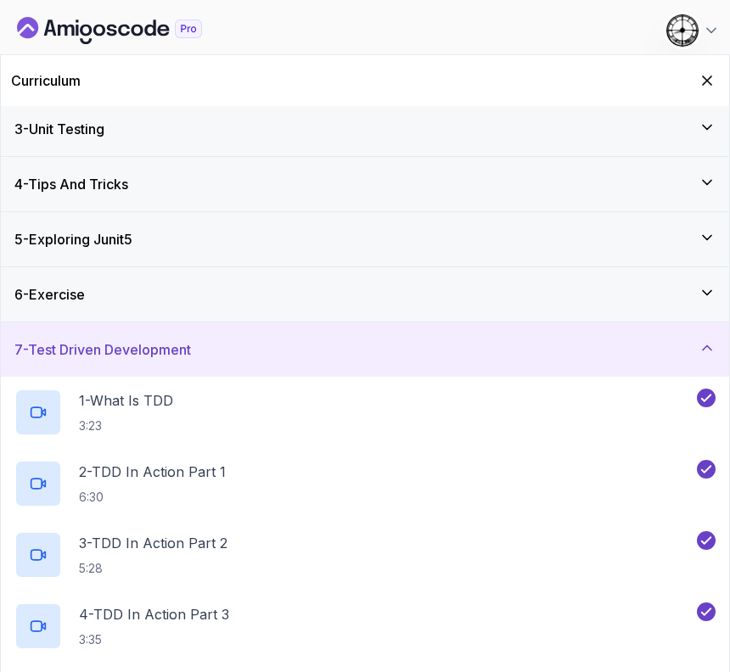
scroll to position [112, 0]
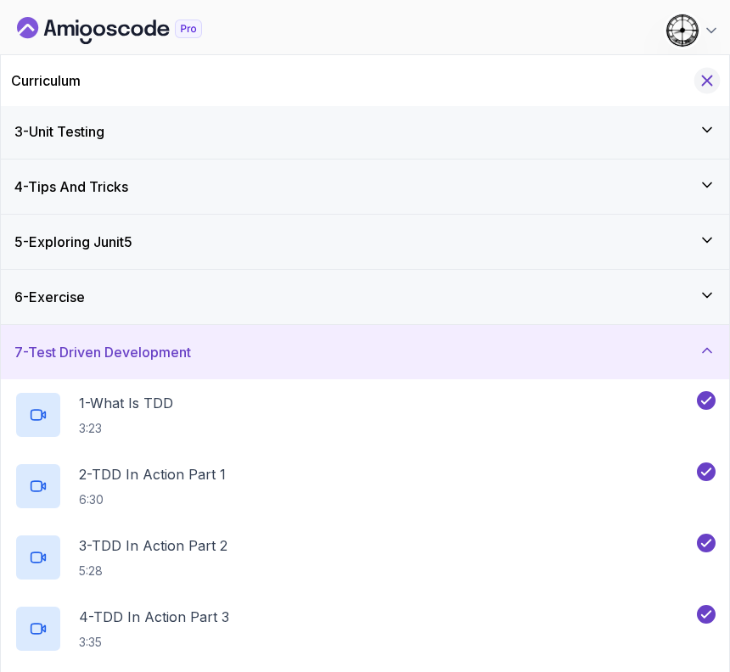
click at [706, 81] on icon "Hide Curriculum for mobile" at bounding box center [707, 80] width 9 height 9
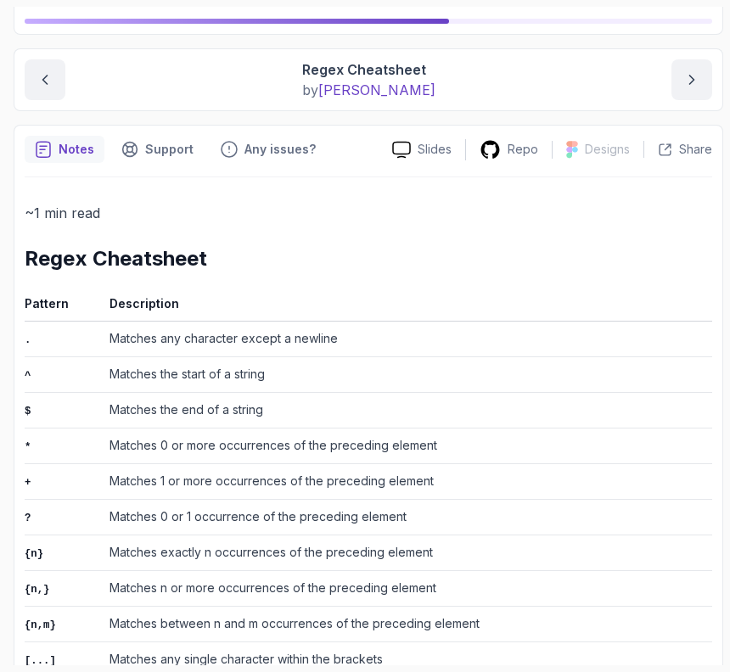
scroll to position [424, 0]
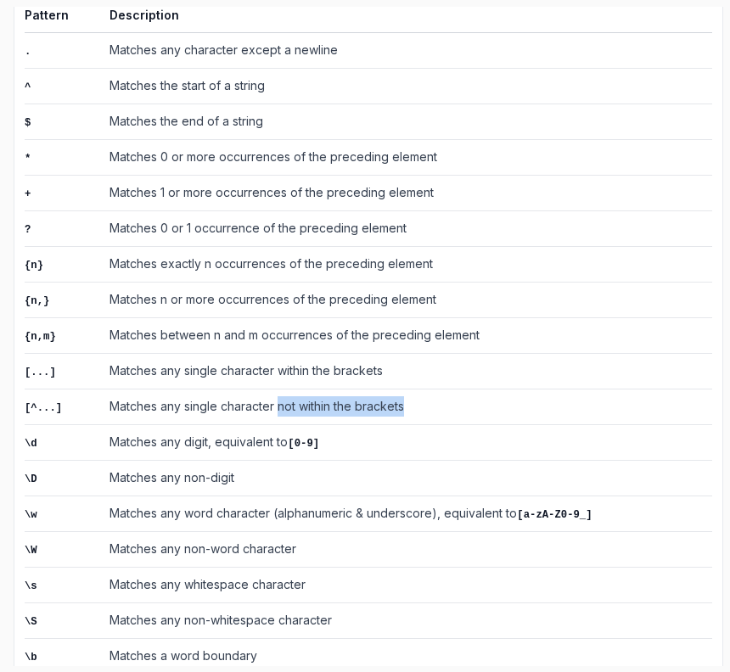
drag, startPoint x: 276, startPoint y: 391, endPoint x: 405, endPoint y: 385, distance: 129.2
click at [405, 390] on td "Matches any single character not within the brackets" at bounding box center [408, 408] width 610 height 36
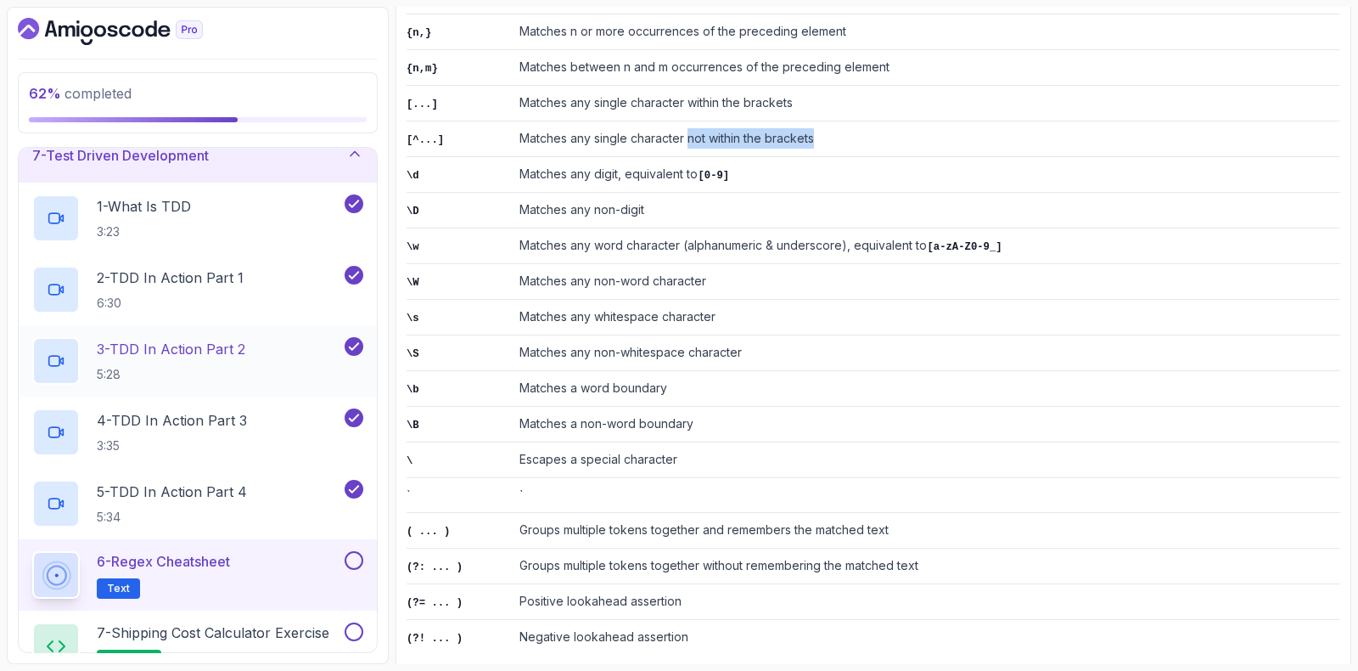
scroll to position [211, 0]
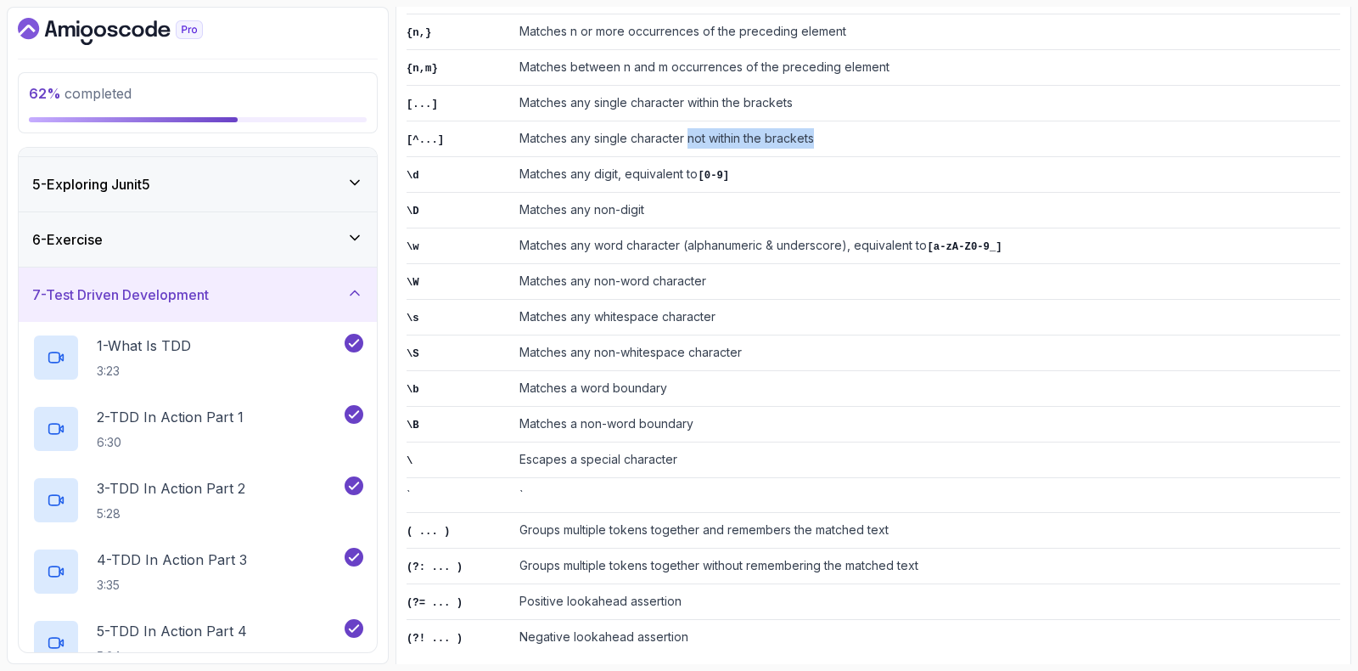
click at [322, 295] on div "7 - Test Driven Development" at bounding box center [197, 294] width 331 height 20
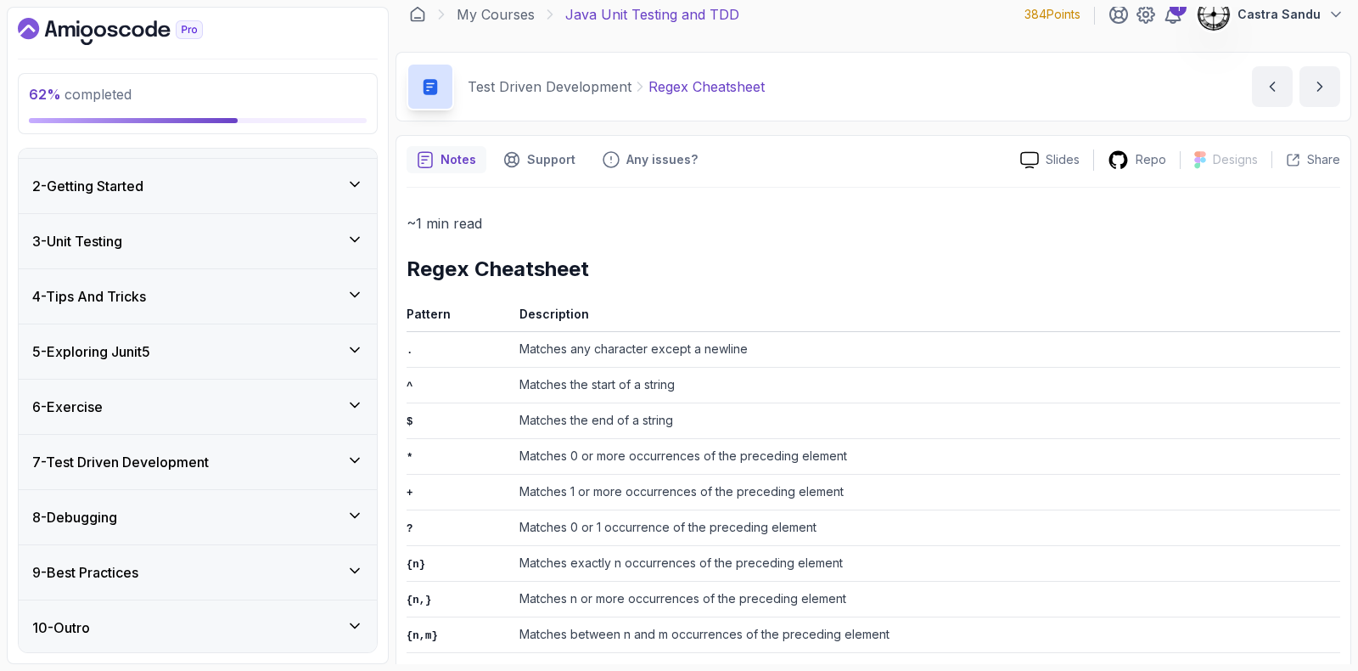
scroll to position [0, 0]
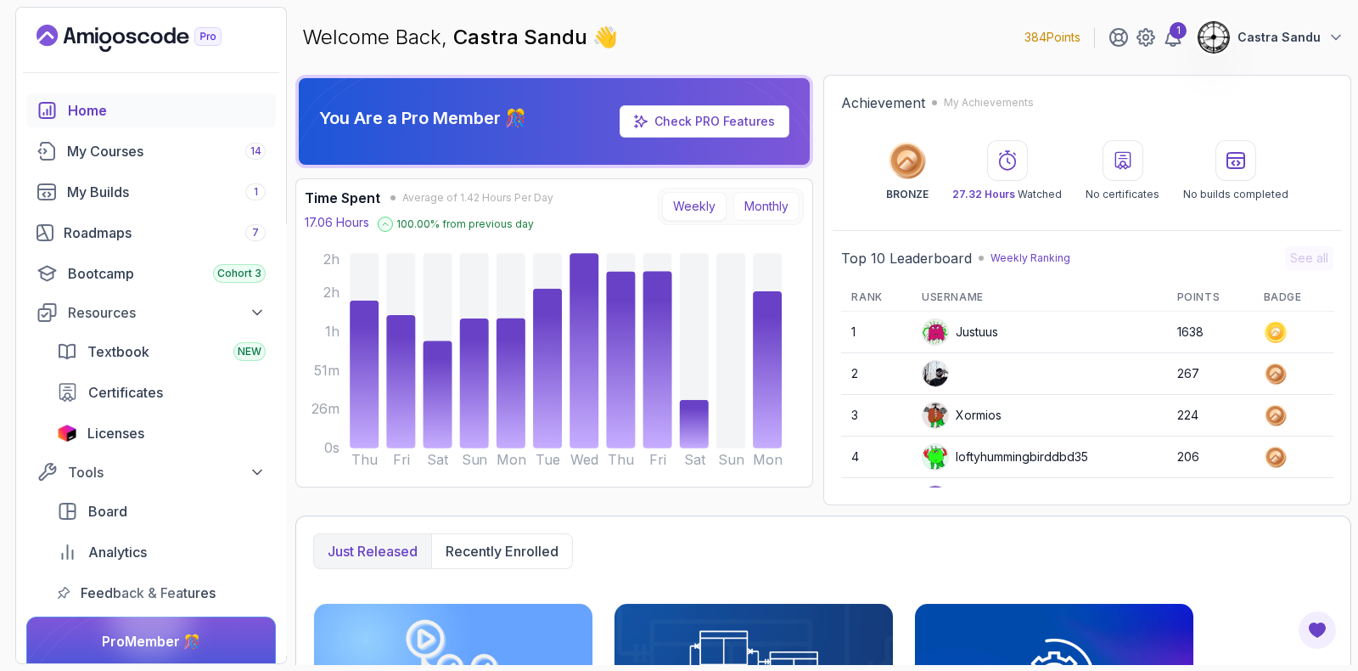
click at [774, 208] on button "Monthly" at bounding box center [767, 206] width 66 height 29
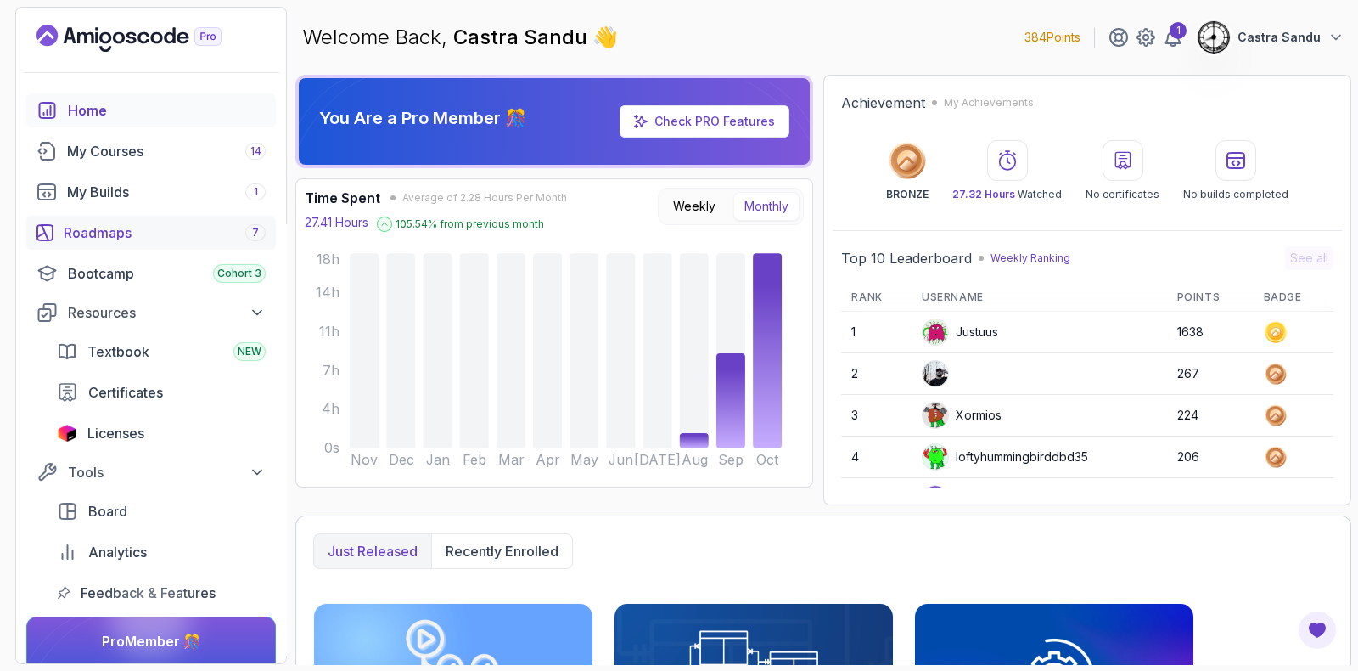
click at [104, 231] on div "Roadmaps 7" at bounding box center [165, 232] width 202 height 20
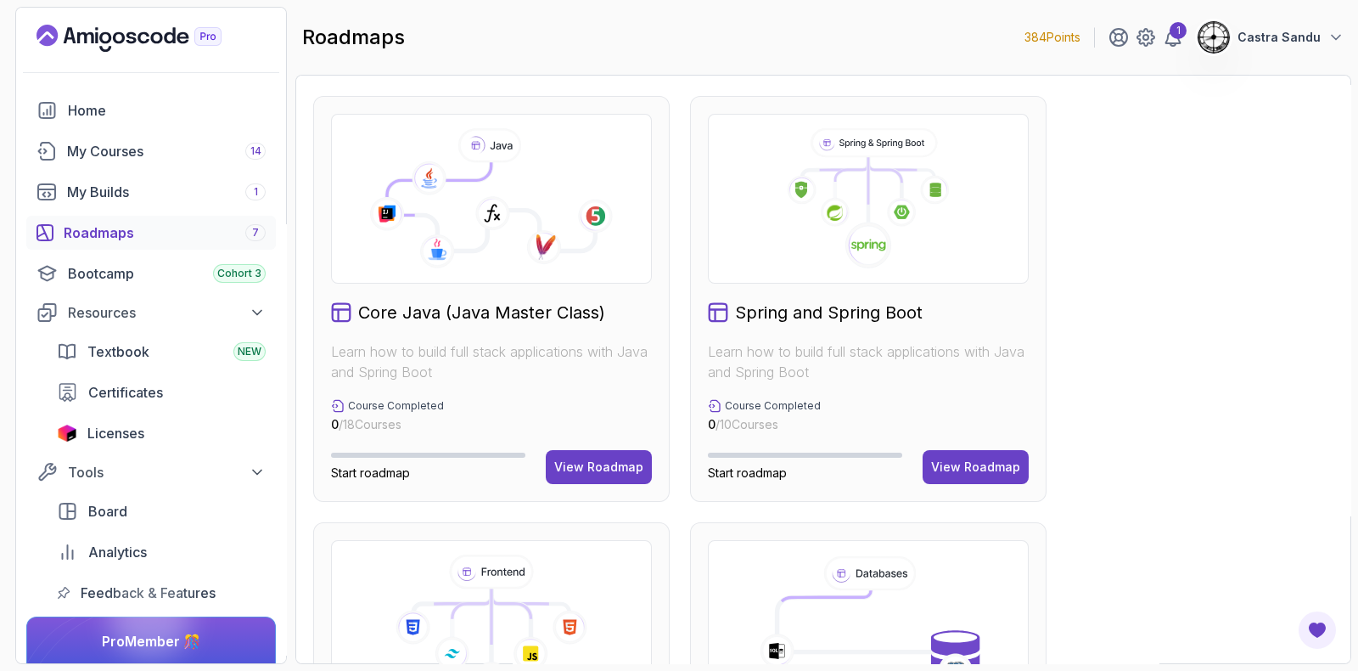
scroll to position [424, 0]
click at [588, 466] on div "View Roadmap" at bounding box center [598, 466] width 89 height 17
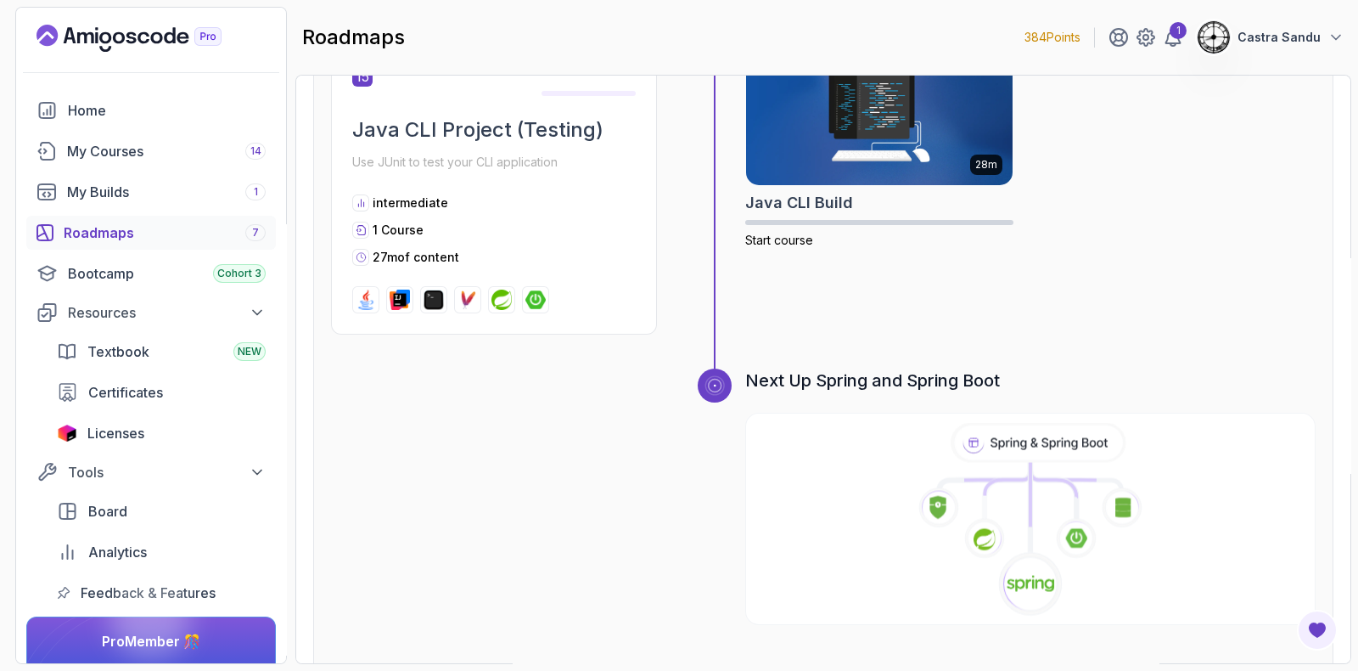
scroll to position [4895, 0]
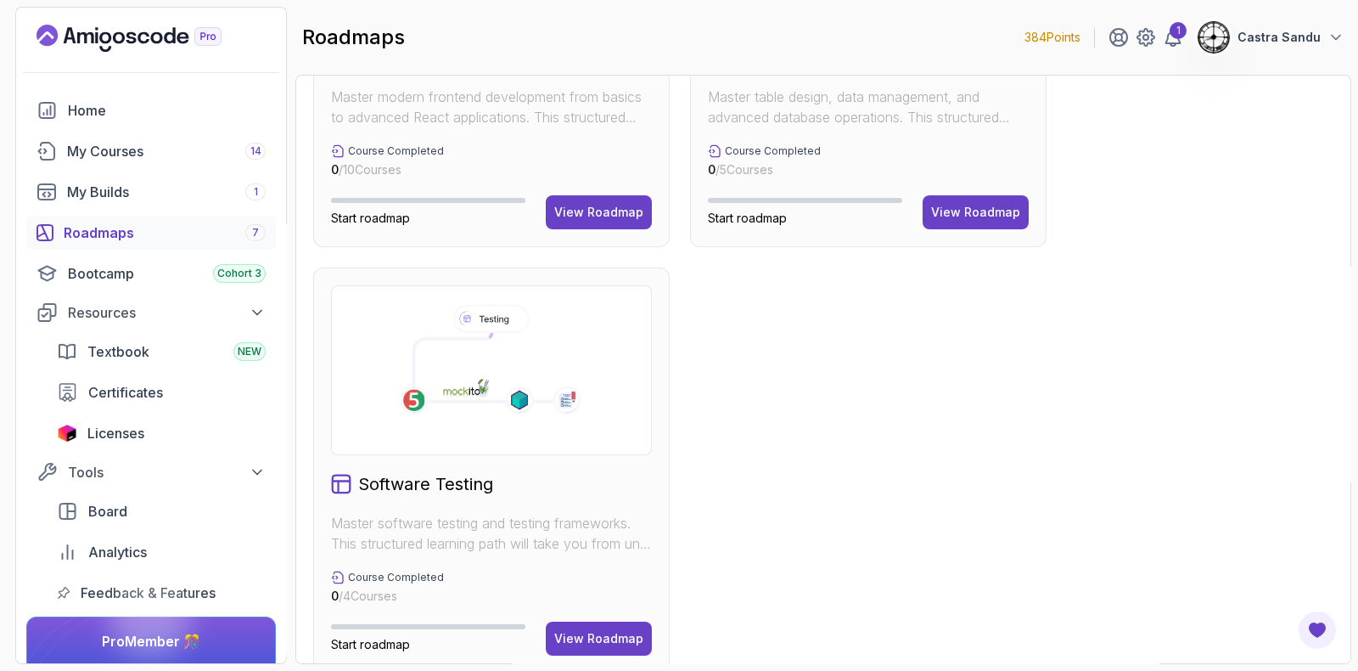
scroll to position [1129, 0]
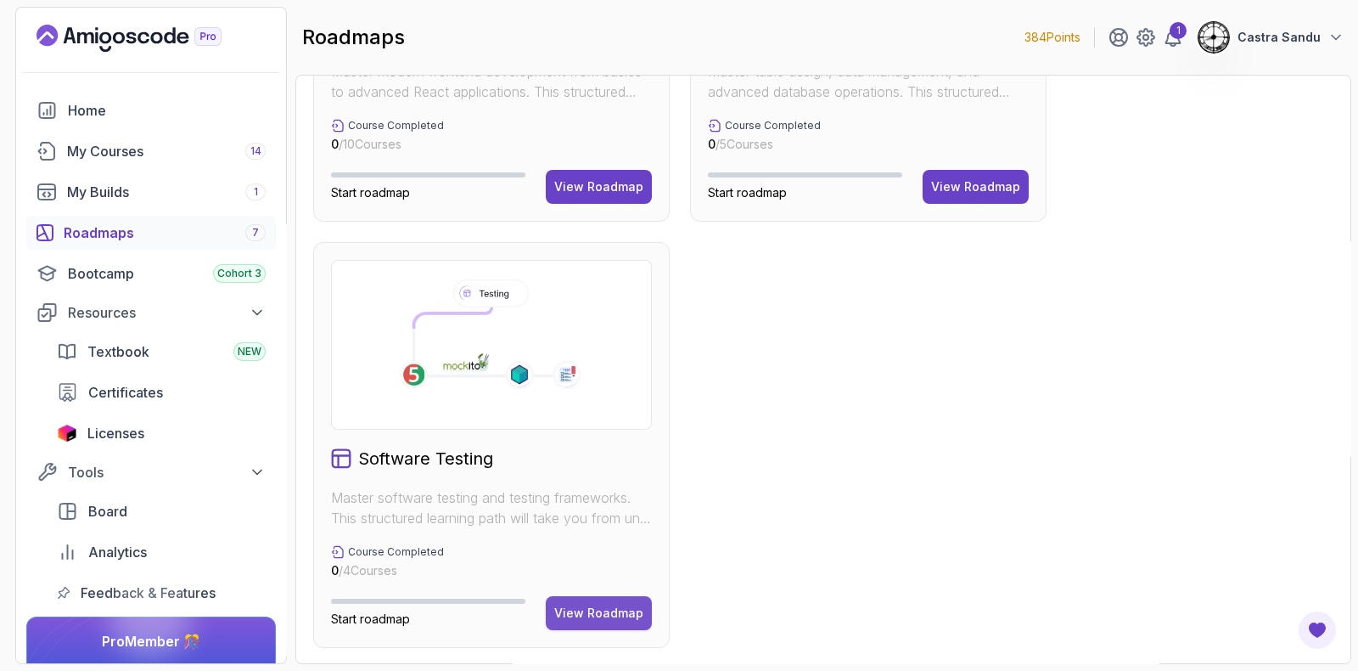
click at [609, 612] on div "View Roadmap" at bounding box center [598, 613] width 89 height 17
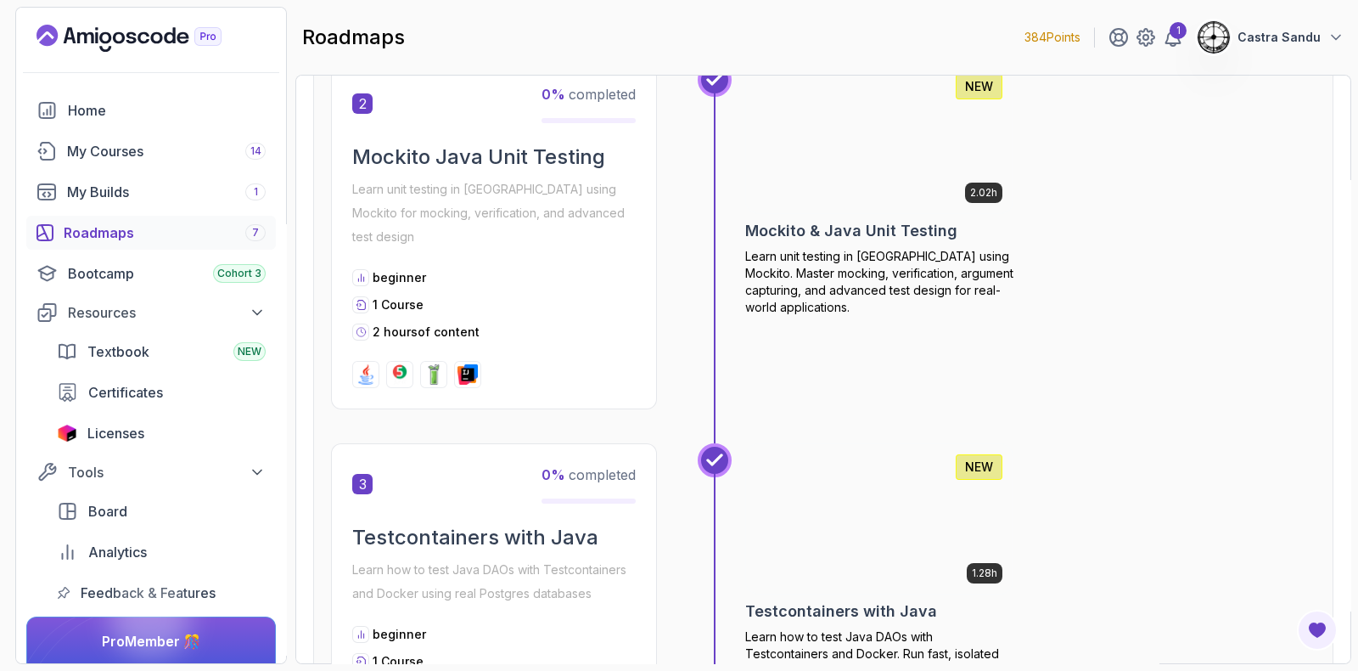
scroll to position [865, 0]
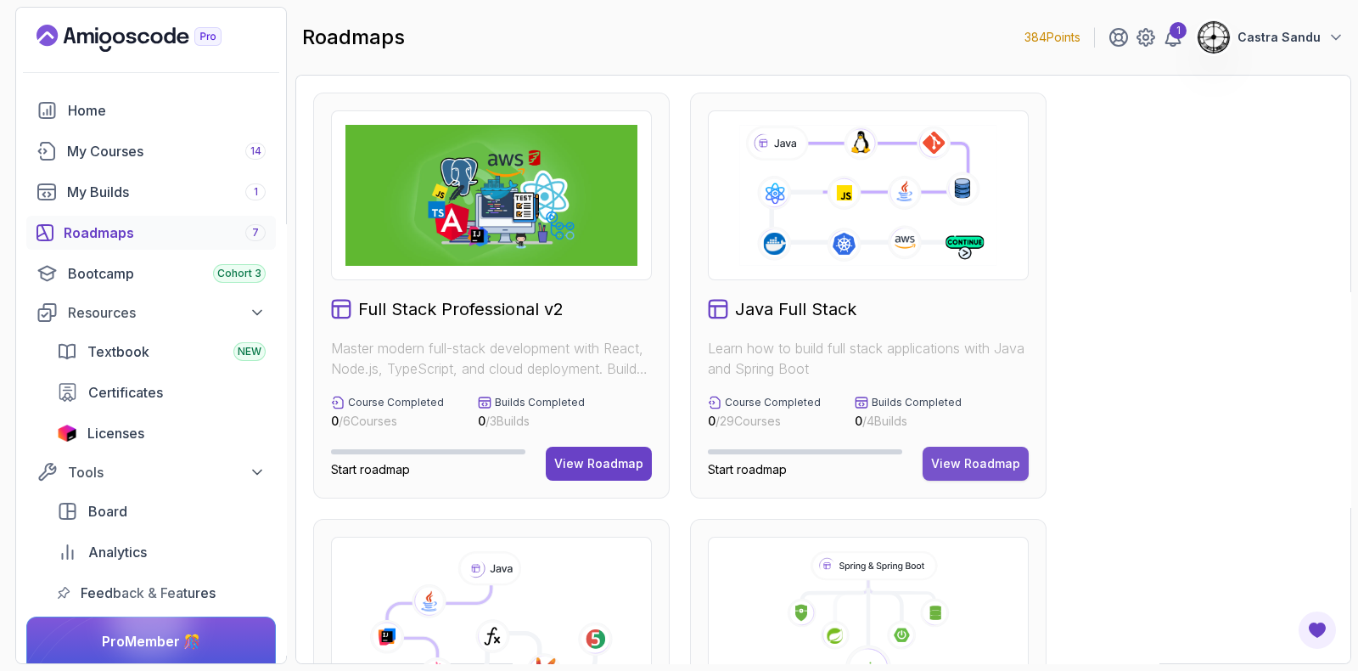
click at [965, 447] on button "View Roadmap" at bounding box center [976, 464] width 106 height 34
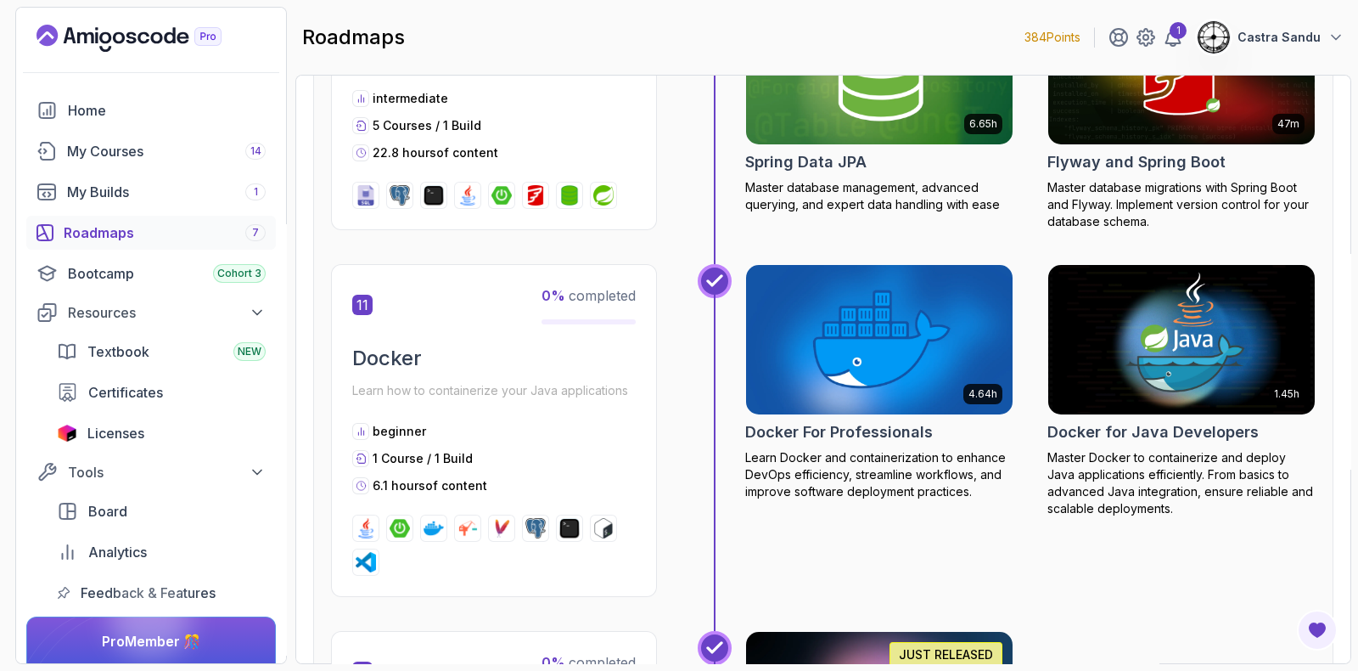
scroll to position [4351, 0]
click at [115, 237] on div "Roadmaps 7" at bounding box center [165, 232] width 202 height 20
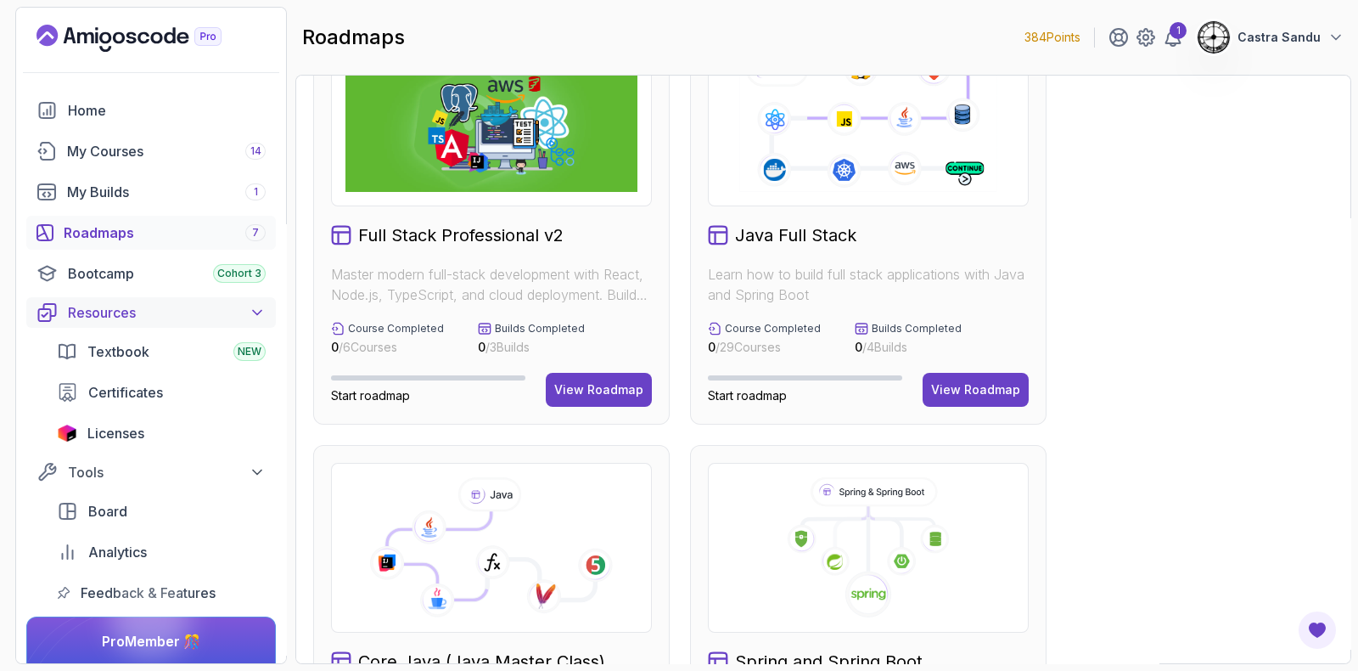
scroll to position [68, 0]
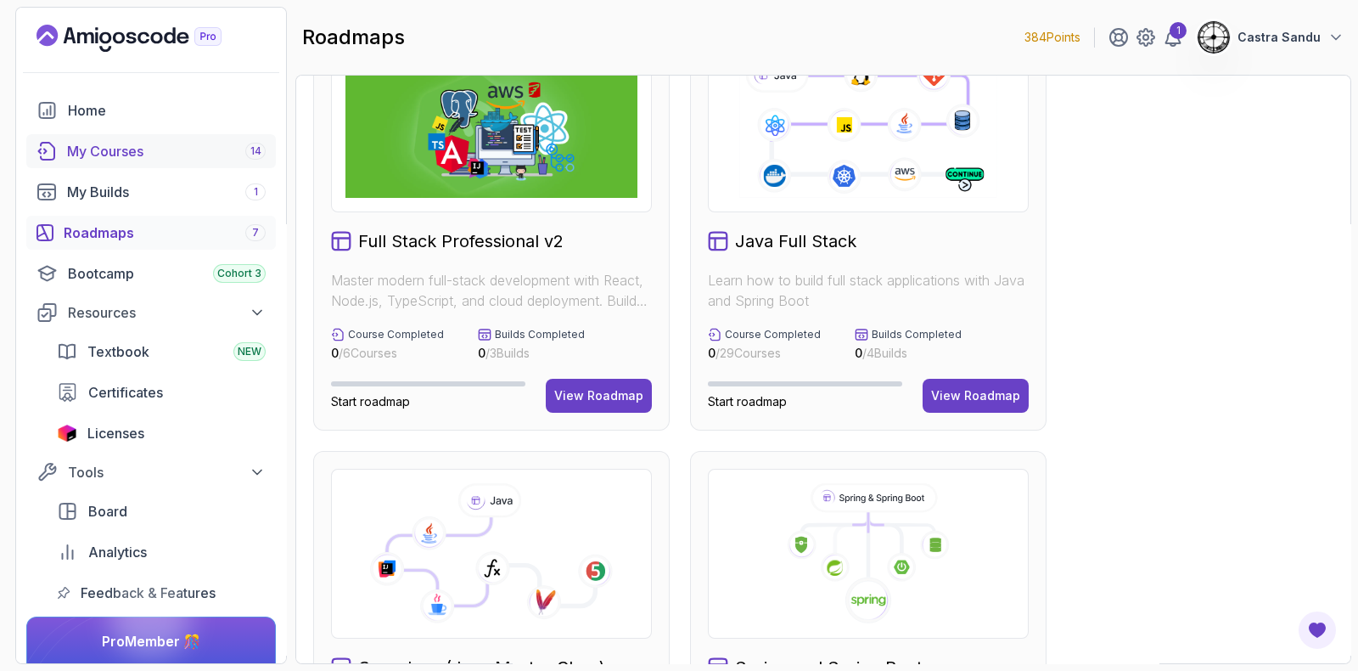
click at [107, 143] on div "My Courses 14" at bounding box center [166, 151] width 199 height 20
